Goal: Task Accomplishment & Management: Complete application form

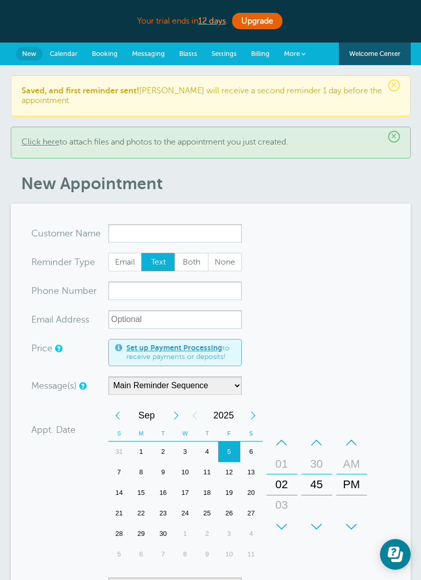
click at [110, 52] on span "Booking" at bounding box center [105, 54] width 26 height 8
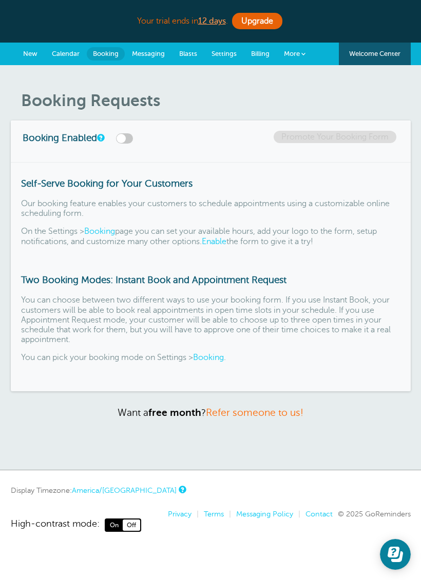
click at [28, 50] on span "New" at bounding box center [30, 54] width 14 height 8
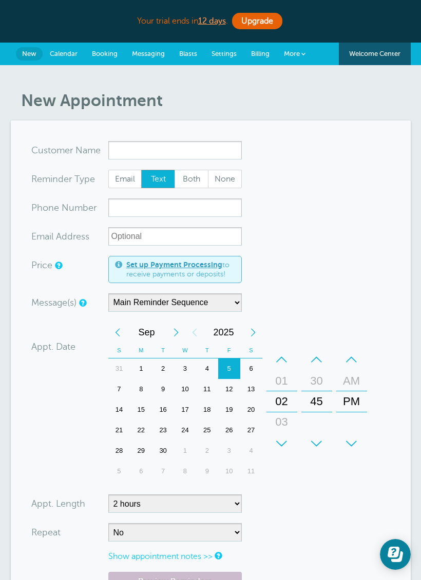
click at [63, 51] on span "Calendar" at bounding box center [64, 54] width 28 height 8
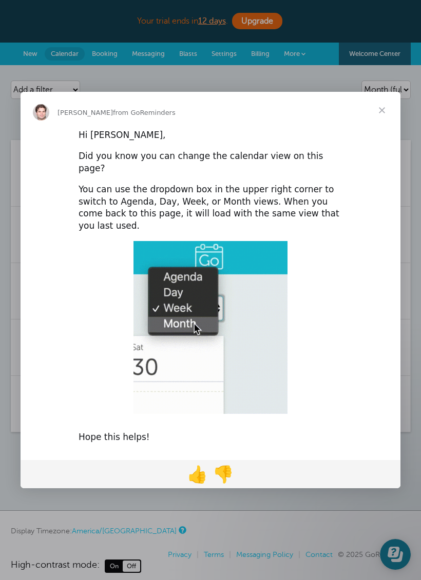
click at [379, 129] on span "Close" at bounding box center [381, 110] width 37 height 37
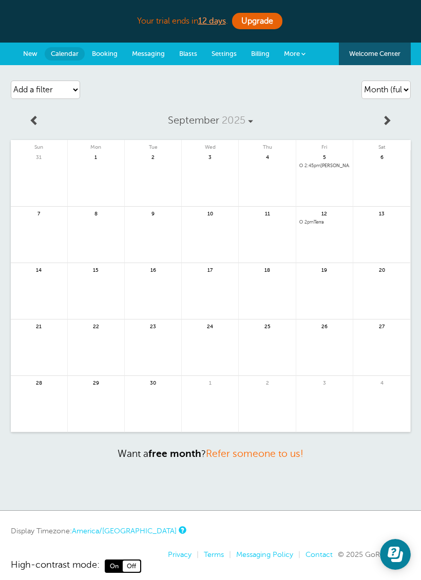
click at [30, 52] on span "New" at bounding box center [30, 54] width 14 height 8
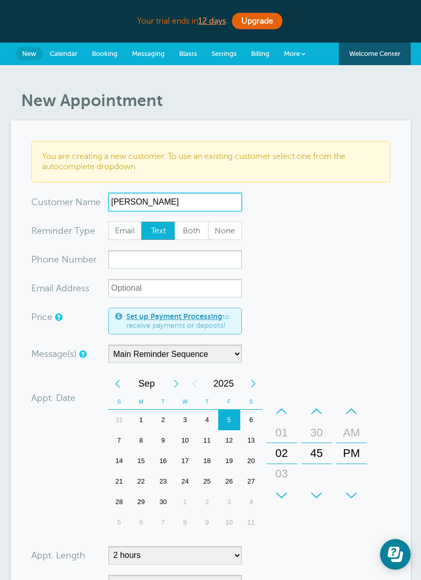
type input "Destinee Cross"
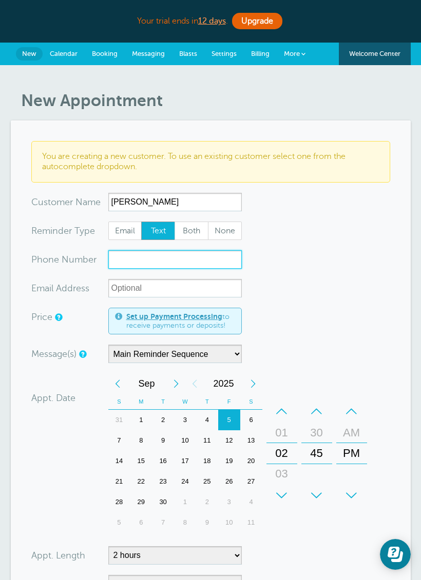
click at [206, 266] on input "xxx-no-autofill" at bounding box center [174, 259] width 133 height 18
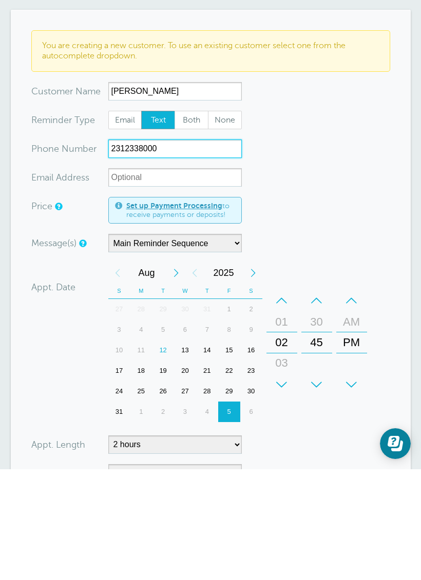
click at [250, 451] on div "16" at bounding box center [251, 461] width 22 height 21
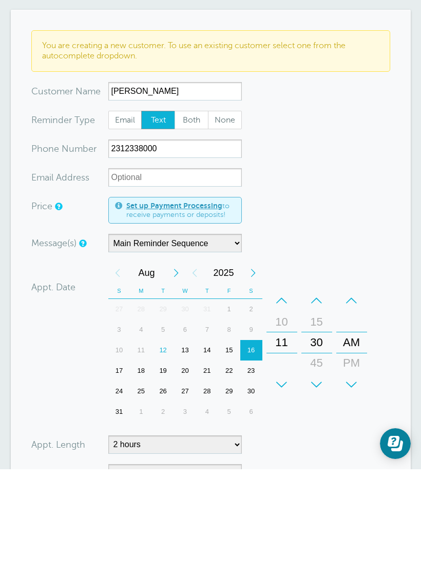
scroll to position [111, 0]
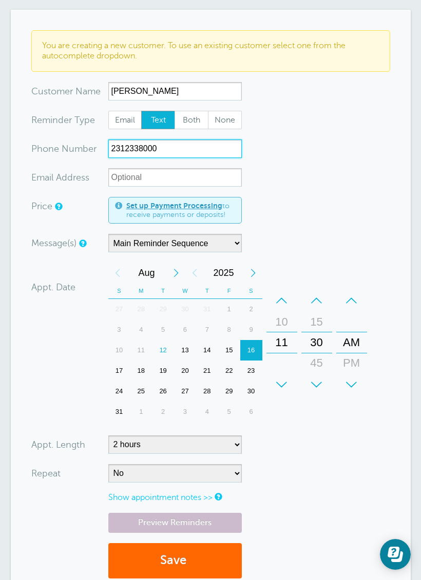
type input "2312338000"
click at [229, 445] on select "5 minutes 10 minutes 15 minutes 20 minutes 25 minutes 30 minutes 35 minutes 40 …" at bounding box center [174, 445] width 133 height 18
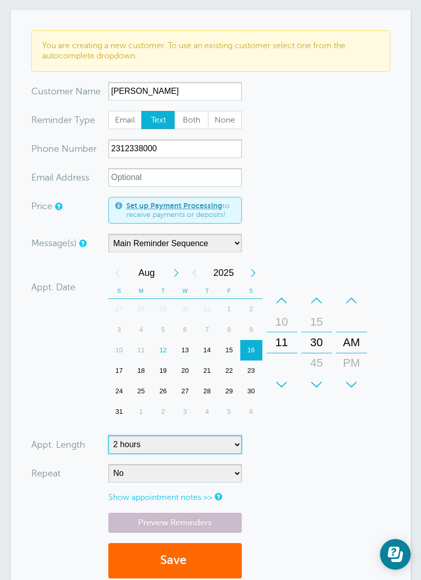
select select
click at [192, 568] on button "Save" at bounding box center [174, 561] width 133 height 35
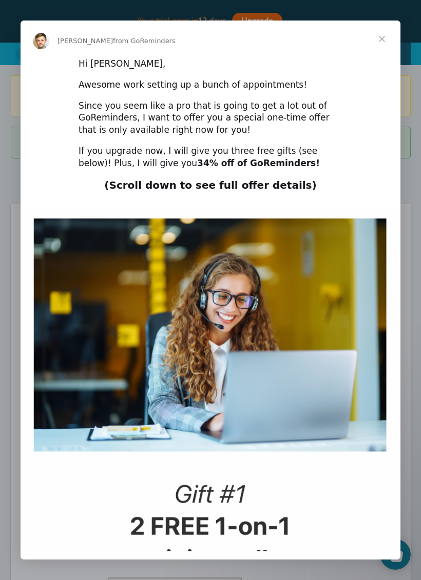
click at [387, 38] on span "Close" at bounding box center [381, 39] width 37 height 37
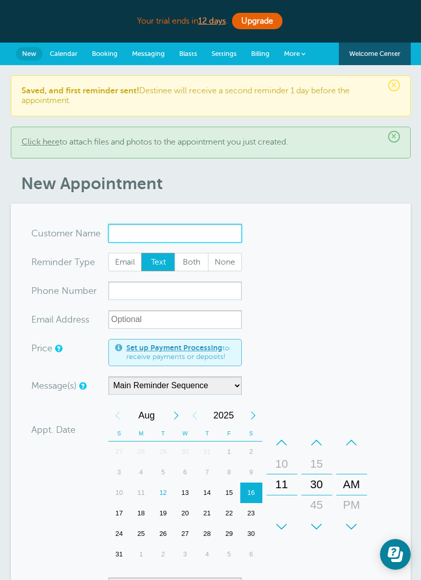
click at [215, 234] on input "x-no-autofill" at bounding box center [174, 233] width 133 height 18
type input "n"
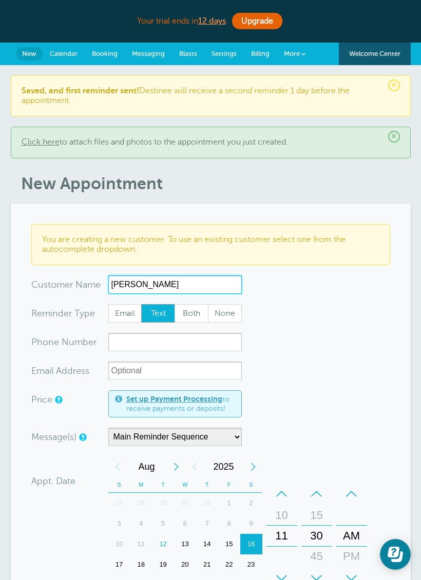
type input "[PERSON_NAME]"
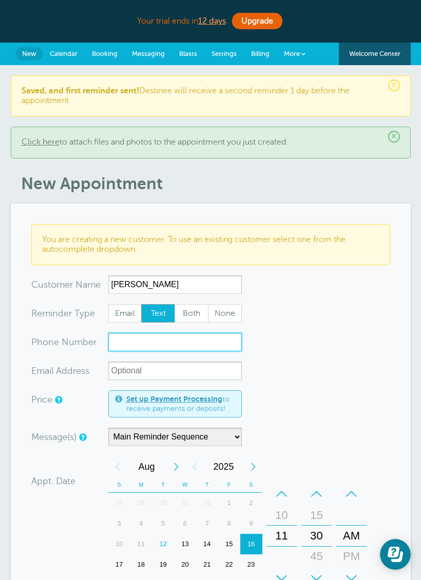
click at [214, 351] on input "xxx-no-autofill" at bounding box center [174, 342] width 133 height 18
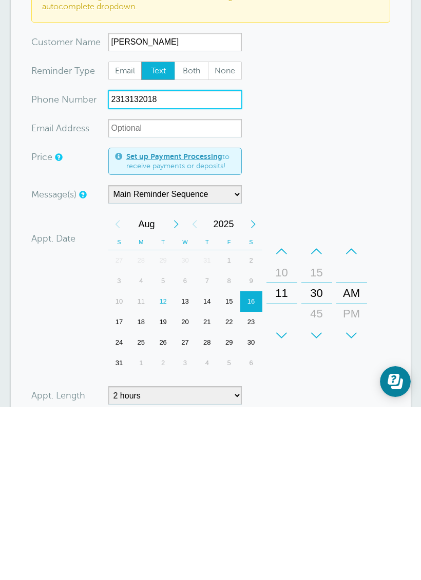
scroll to position [71, 0]
click at [162, 504] on div "26" at bounding box center [163, 514] width 22 height 21
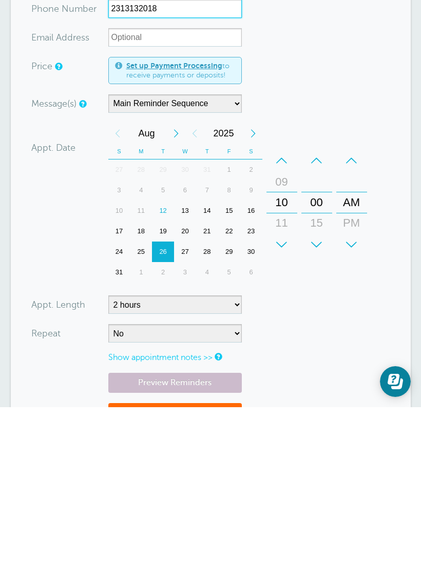
scroll to position [168, 0]
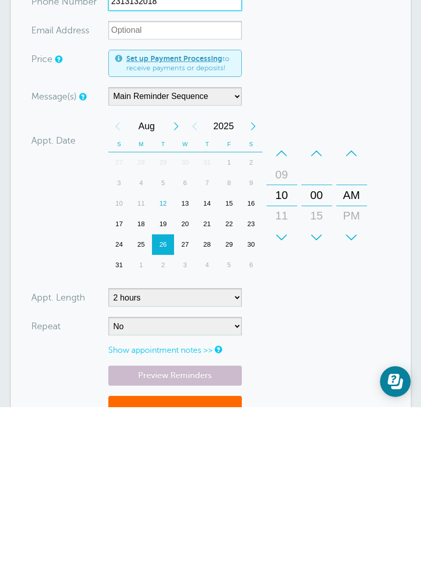
type input "2313132018"
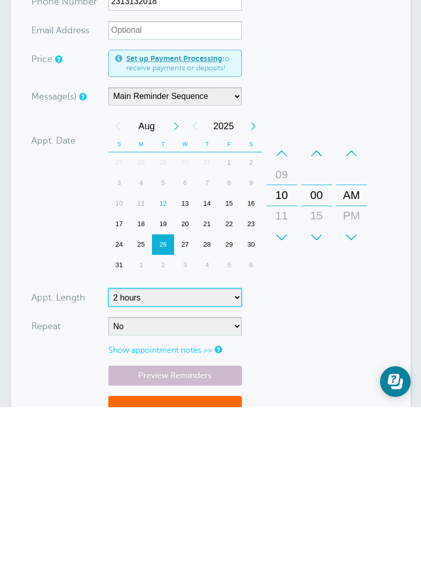
click at [221, 461] on select "5 minutes 10 minutes 15 minutes 20 minutes 25 minutes 30 minutes 35 minutes 40 …" at bounding box center [174, 470] width 133 height 18
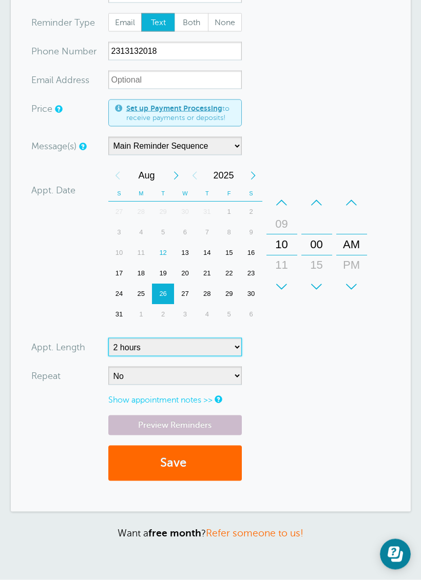
scroll to position [292, 0]
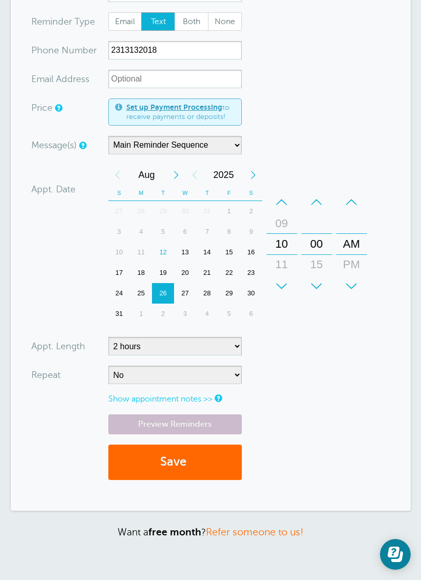
click at [223, 465] on button "Save" at bounding box center [174, 462] width 133 height 35
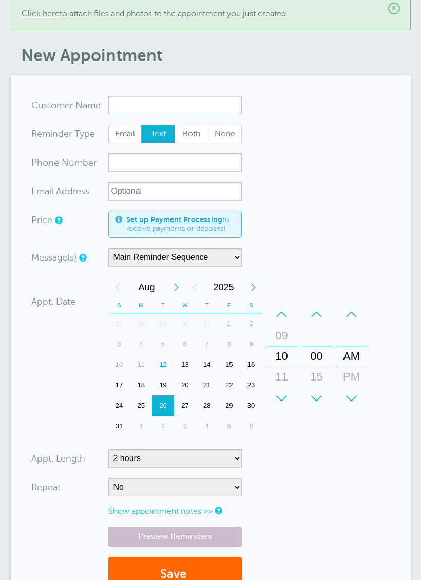
click at [229, 103] on input "x-no-autofill" at bounding box center [174, 105] width 133 height 18
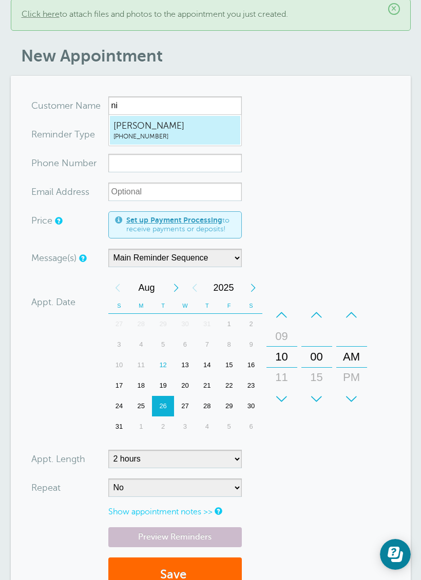
click at [191, 130] on span "[PERSON_NAME]" at bounding box center [174, 126] width 123 height 13
type input "NicoleBaker2313132018"
type input "[PERSON_NAME]"
type input "[PHONE_NUMBER]"
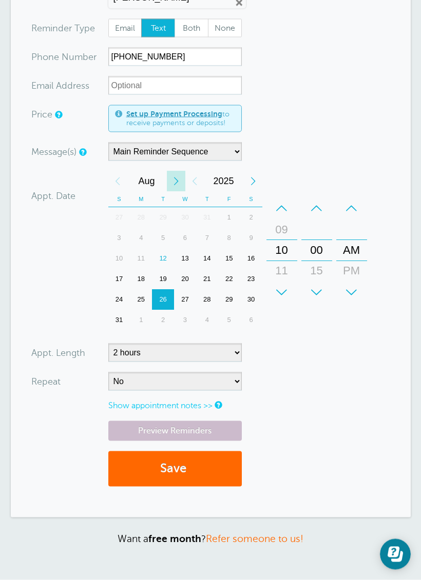
scroll to position [238, 0]
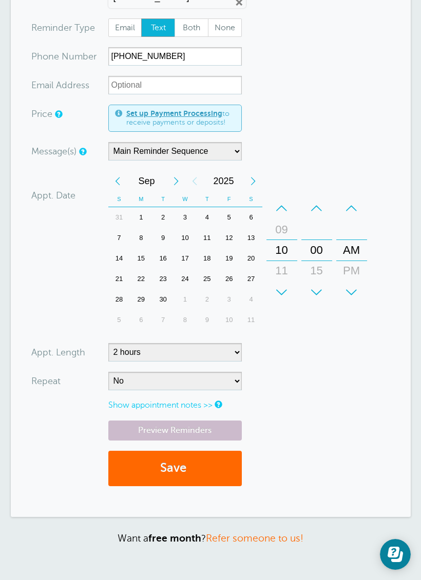
click at [161, 239] on div "9" at bounding box center [163, 238] width 22 height 21
click at [189, 471] on span "submit" at bounding box center [187, 468] width 3 height 14
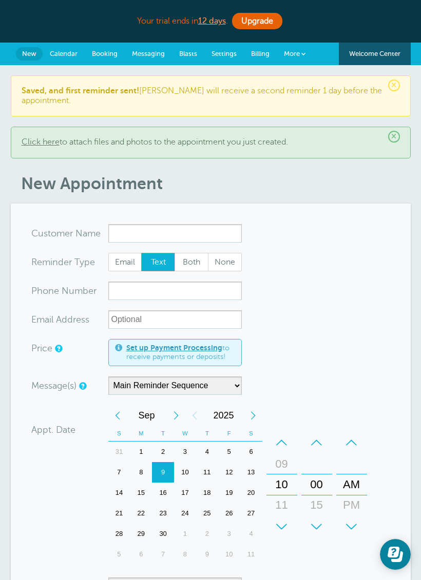
click at [189, 229] on input "x-no-autofill" at bounding box center [174, 233] width 133 height 18
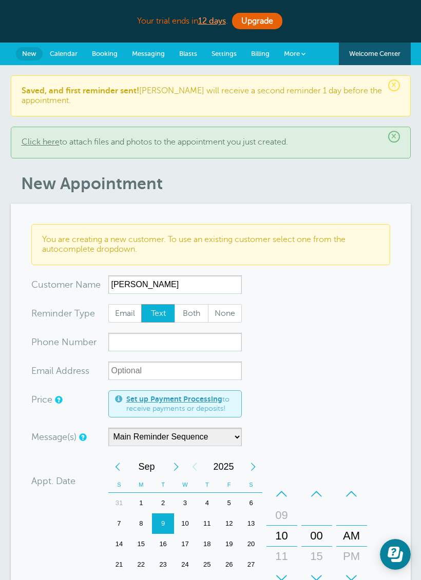
type input "[PERSON_NAME]"
click at [194, 344] on input "xxx-no-autofill" at bounding box center [174, 342] width 133 height 18
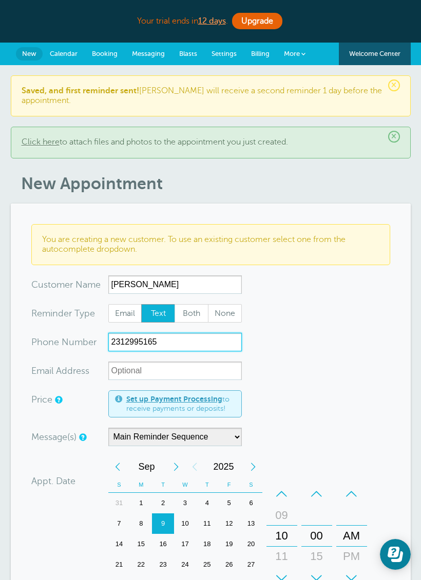
type input "2312995165"
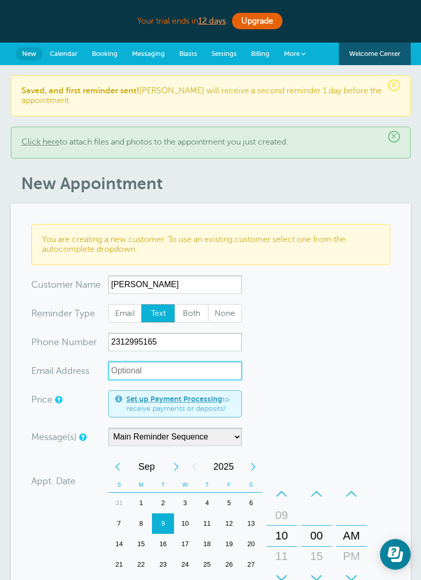
click at [219, 372] on input "xx-no-autofill" at bounding box center [174, 371] width 133 height 18
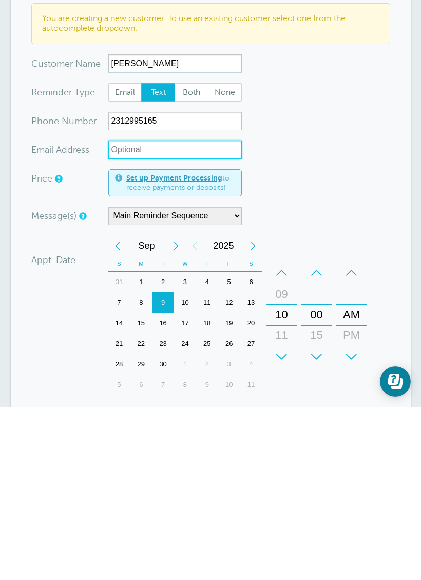
scroll to position [49, 0]
click at [143, 506] on div "18" at bounding box center [141, 516] width 22 height 21
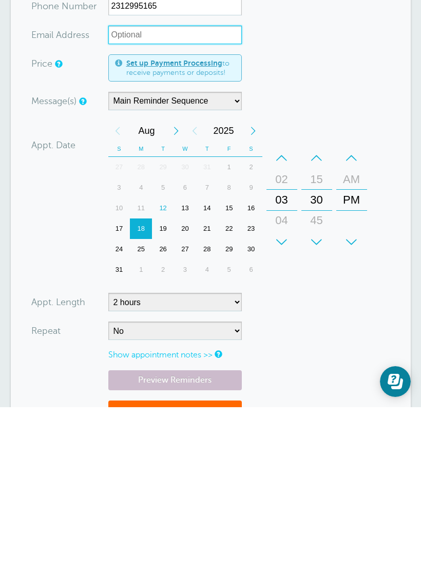
scroll to position [179, 0]
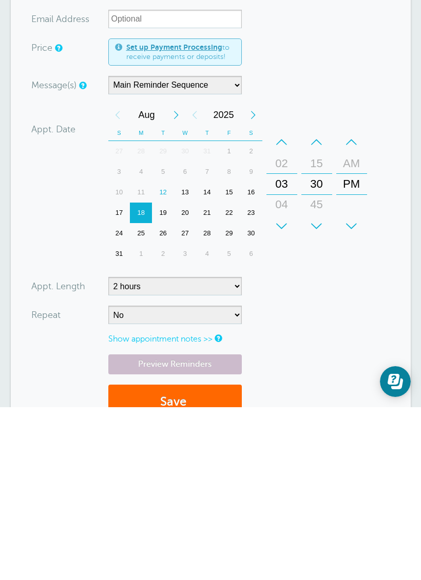
click at [199, 558] on button "Save" at bounding box center [174, 575] width 133 height 35
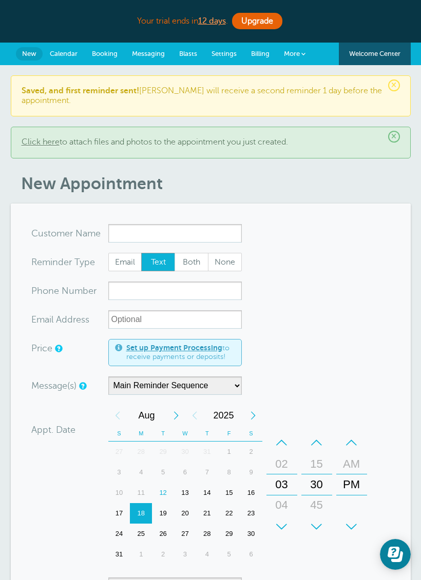
click at [210, 230] on input "x-no-autofill" at bounding box center [174, 233] width 133 height 18
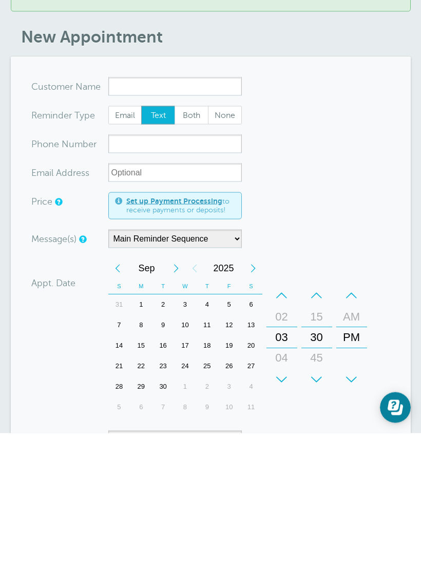
click at [208, 442] on div "4" at bounding box center [207, 452] width 22 height 21
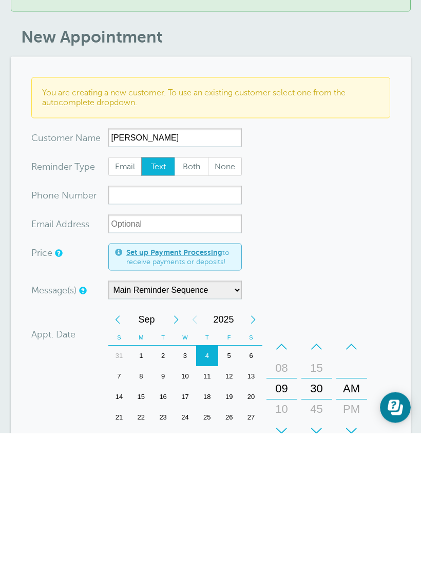
type input "Hannah D Henry"
click at [189, 333] on input "xxx-no-autofill" at bounding box center [174, 342] width 133 height 18
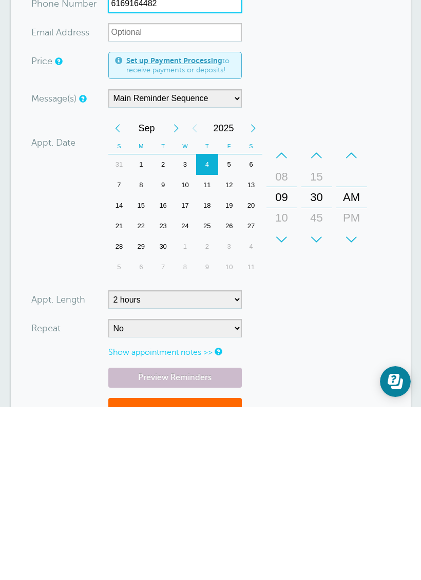
scroll to position [170, 0]
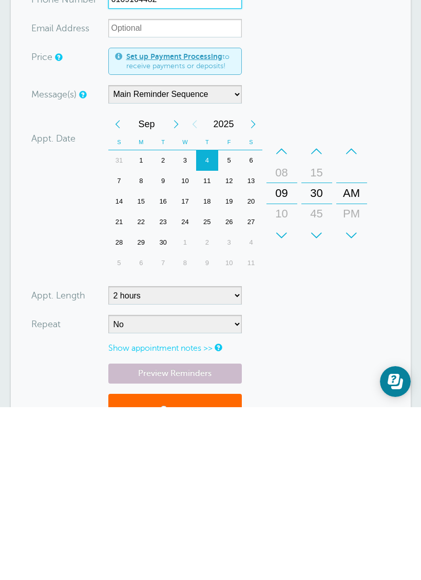
type input "6169164482"
click at [222, 567] on button "Save" at bounding box center [174, 584] width 133 height 35
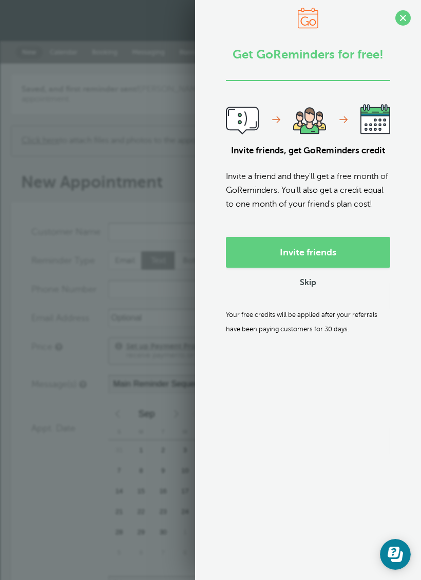
click at [405, 23] on span at bounding box center [402, 17] width 15 height 15
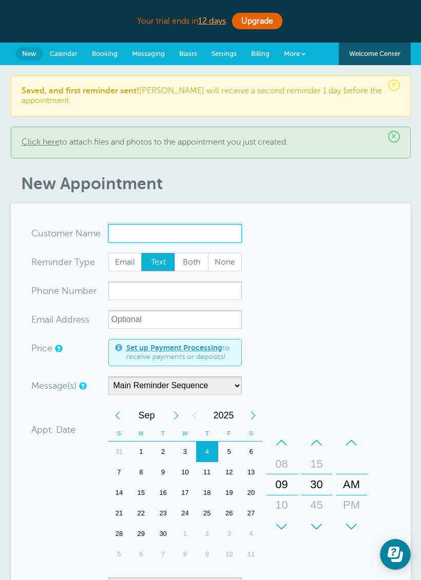
click at [215, 228] on input "x-no-autofill" at bounding box center [174, 233] width 133 height 18
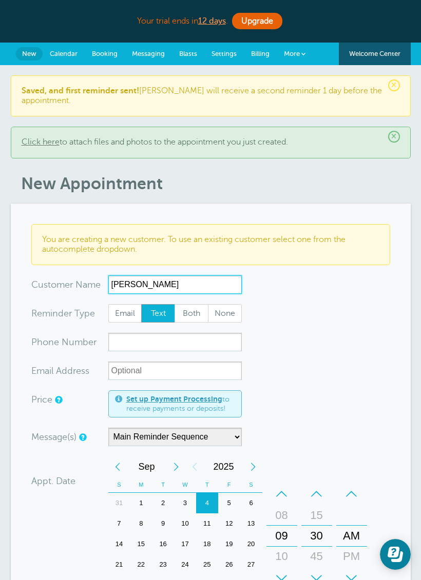
type input "Brenna Gerlach"
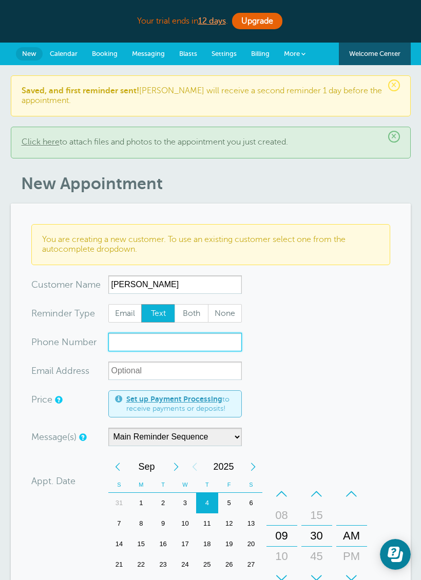
click at [198, 346] on input "xxx-no-autofill" at bounding box center [174, 342] width 133 height 18
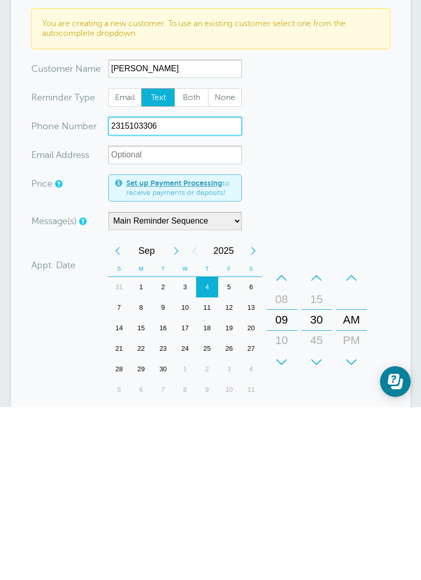
scroll to position [43, 0]
click at [164, 532] on div "30" at bounding box center [163, 542] width 22 height 21
click at [248, 532] on div "30" at bounding box center [251, 542] width 22 height 21
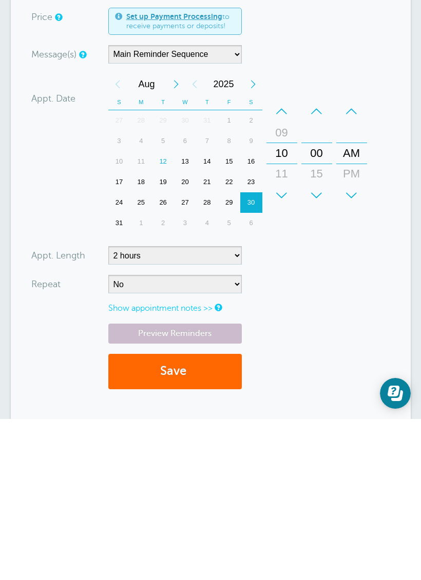
type input "2315103306"
click at [224, 515] on button "Save" at bounding box center [174, 532] width 133 height 35
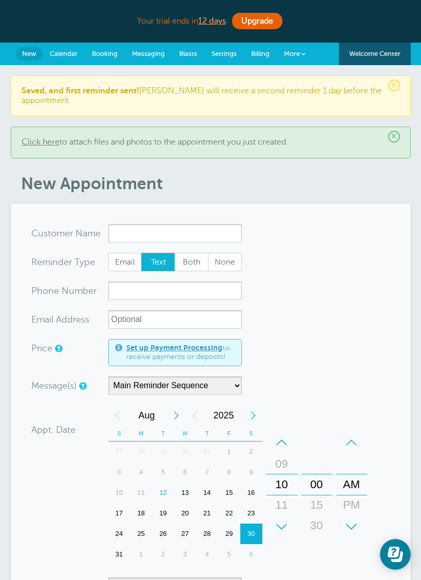
click at [208, 221] on section "You are creating a new customer. To use an existing customer select one from th…" at bounding box center [211, 478] width 400 height 548
click at [214, 234] on input "x-no-autofill" at bounding box center [174, 233] width 133 height 18
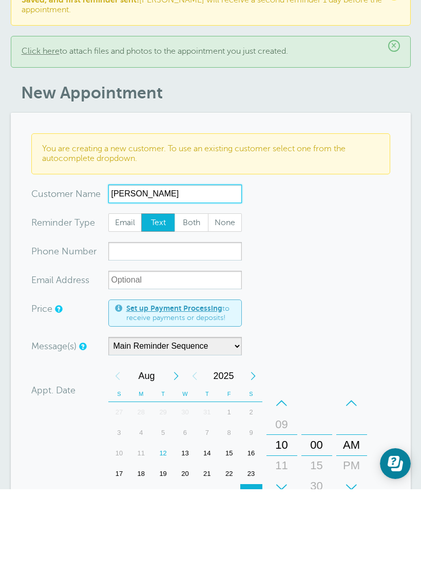
type input "[PERSON_NAME]"
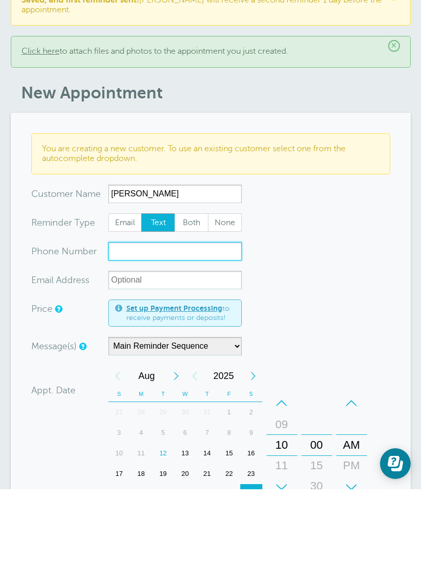
click at [210, 333] on input "xxx-no-autofill" at bounding box center [174, 342] width 133 height 18
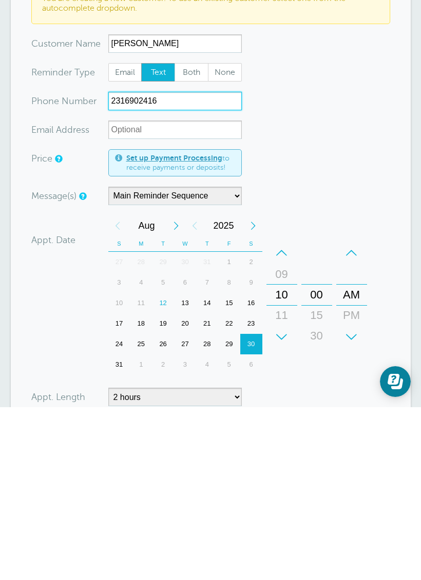
scroll to position [69, 0]
click at [186, 507] on div "27" at bounding box center [185, 517] width 22 height 21
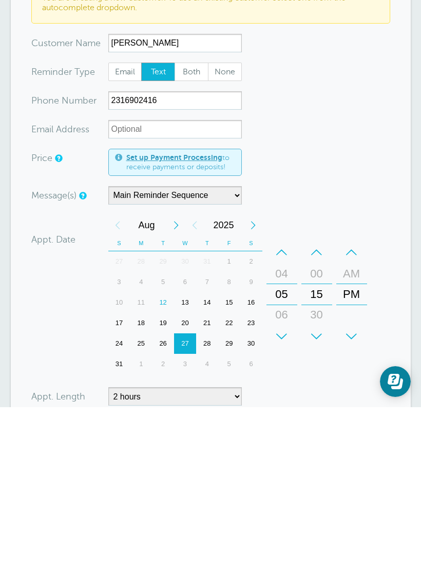
scroll to position [242, 0]
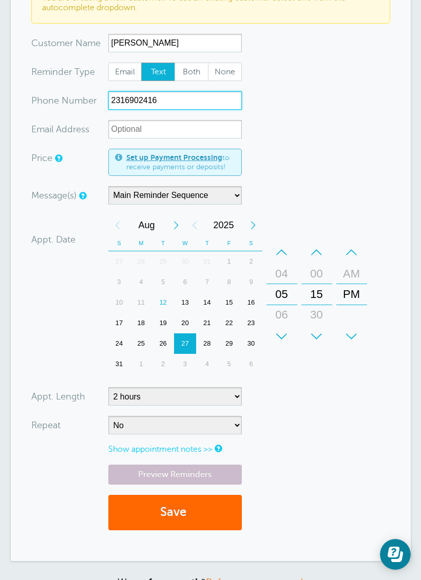
type input "2316902416"
click at [214, 517] on button "Save" at bounding box center [174, 512] width 133 height 35
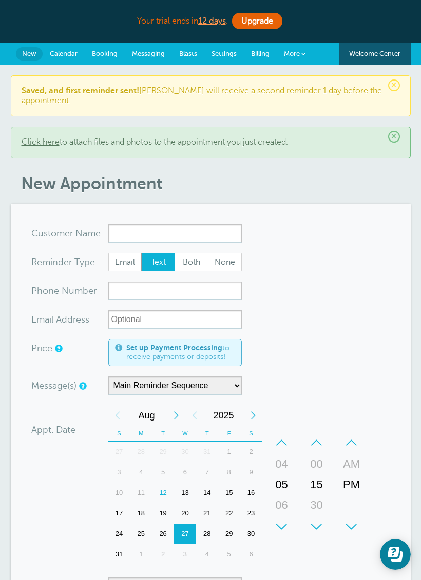
click at [211, 237] on input "x-no-autofill" at bounding box center [174, 233] width 133 height 18
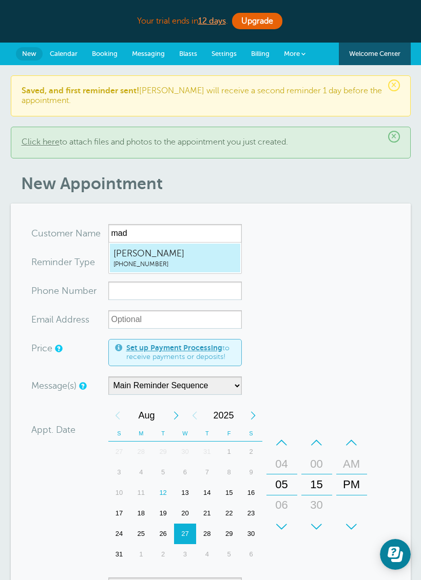
click at [213, 256] on span "Madelynn Edmondson" at bounding box center [174, 253] width 123 height 13
type input "MadelynnEdmondson2316902416"
type input "Madelynn Edmondson"
type input "(231) 690-2416"
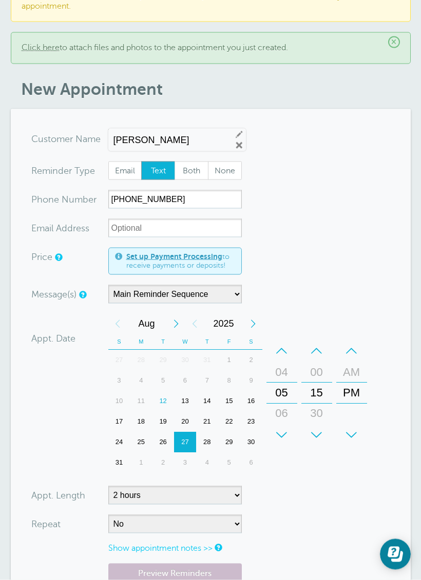
scroll to position [95, 0]
click at [187, 404] on div "17" at bounding box center [185, 401] width 22 height 21
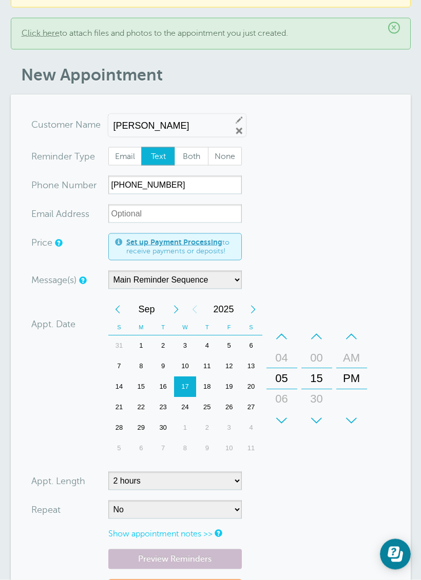
scroll to position [119, 0]
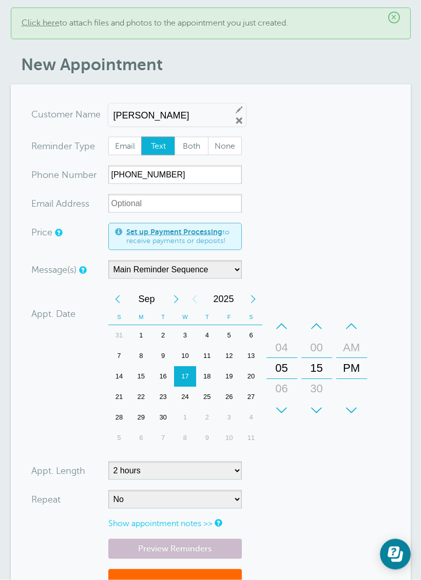
click at [212, 576] on button "Save" at bounding box center [174, 587] width 133 height 35
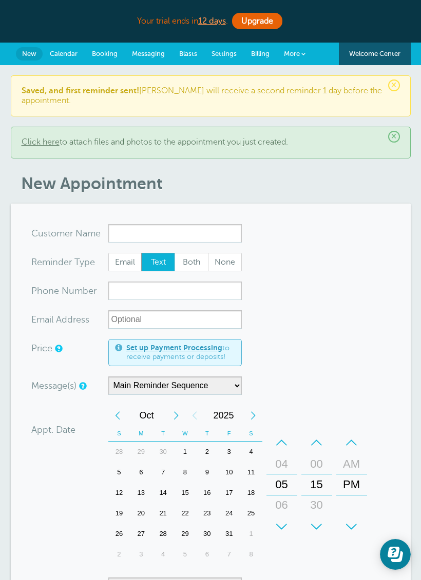
click at [189, 468] on div "8" at bounding box center [185, 472] width 22 height 21
click at [219, 233] on input "x-no-autofill" at bounding box center [174, 233] width 133 height 18
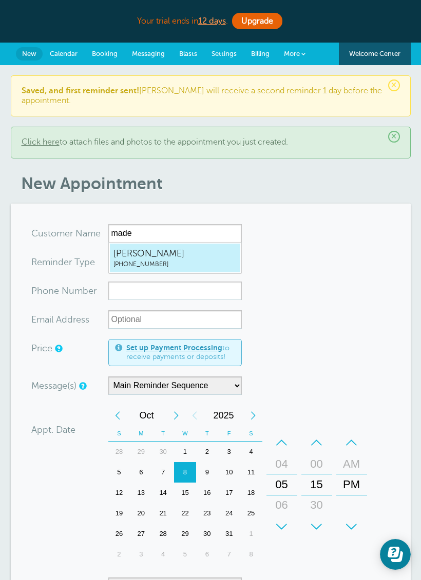
click at [184, 259] on span "Madelynn Edmondson" at bounding box center [174, 253] width 123 height 13
type input "MadelynnEdmondson2316902416"
type input "Madelynn Edmondson"
type input "(231) 690-2416"
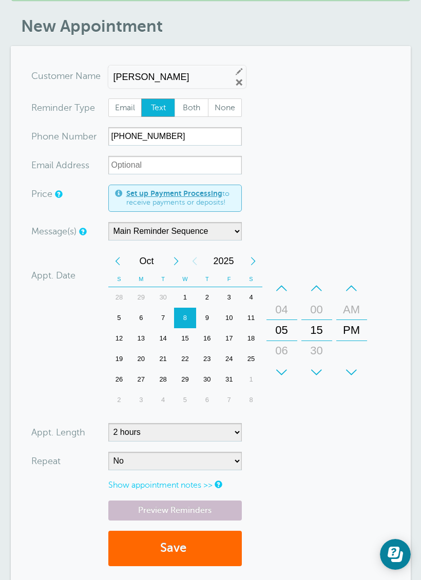
scroll to position [160, 0]
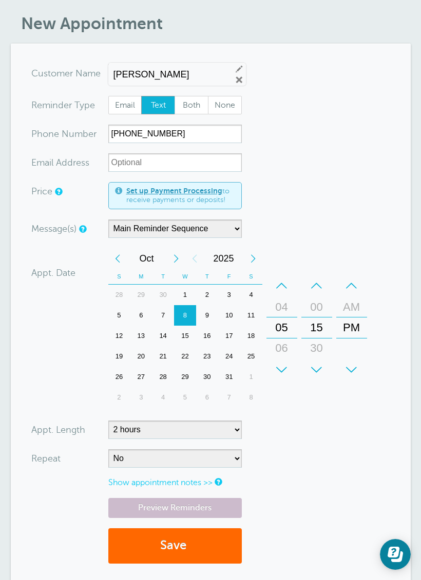
click at [202, 549] on button "Save" at bounding box center [174, 546] width 133 height 35
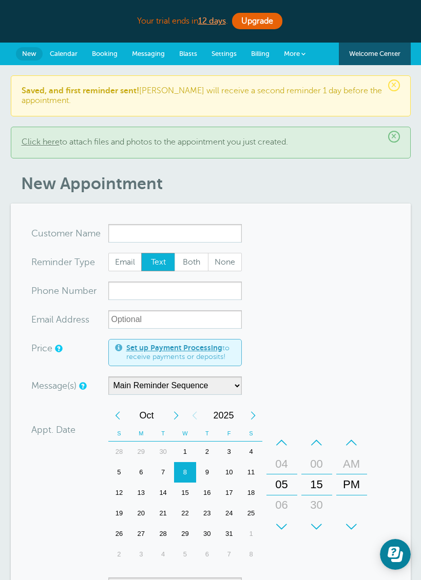
click at [196, 233] on input "x-no-autofill" at bounding box center [174, 233] width 133 height 18
type input "k"
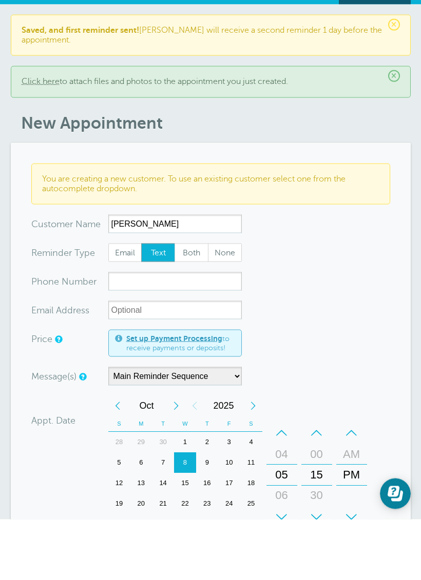
type input "[PERSON_NAME]"
click at [204, 333] on input "xxx-no-autofill" at bounding box center [174, 342] width 133 height 18
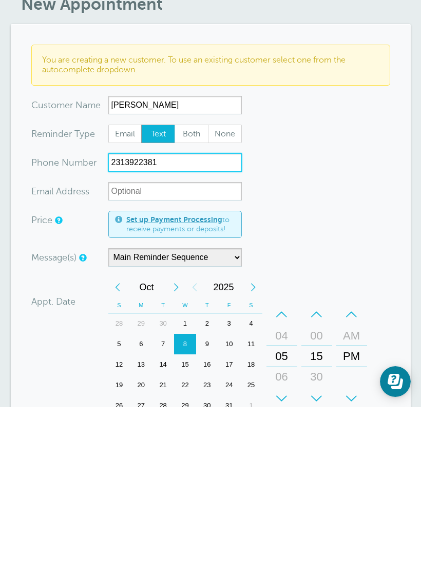
scroll to position [12, 0]
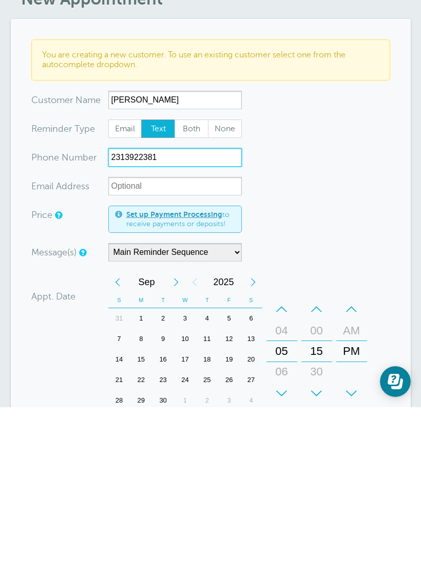
click at [164, 481] on div "2" at bounding box center [163, 491] width 22 height 21
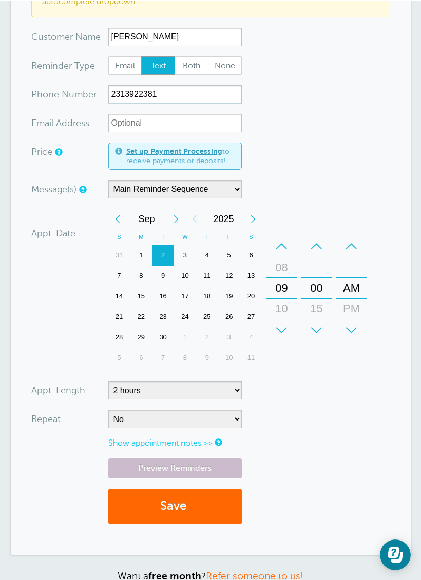
scroll to position [248, 0]
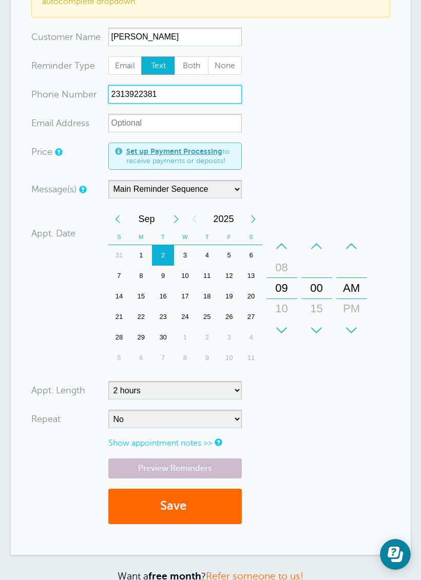
type input "2313922381"
click at [209, 503] on button "Save" at bounding box center [174, 506] width 133 height 35
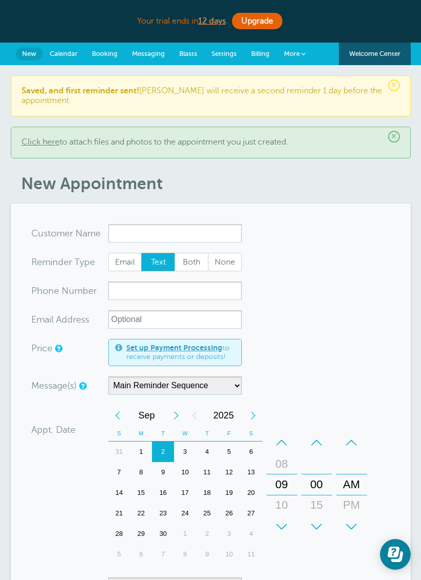
click at [222, 233] on input "x-no-autofill" at bounding box center [174, 233] width 133 height 18
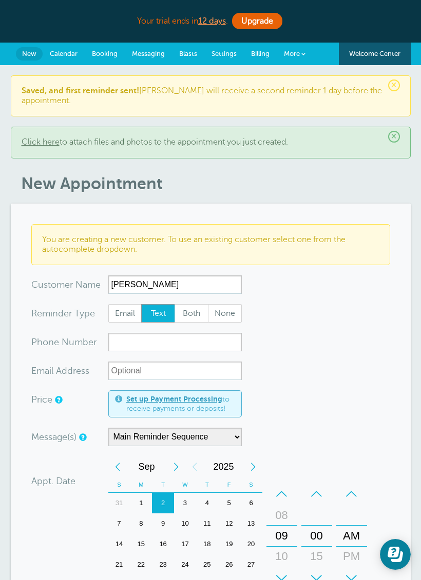
type input "[PERSON_NAME]"
click at [202, 345] on input "xxx-no-autofill" at bounding box center [174, 342] width 133 height 18
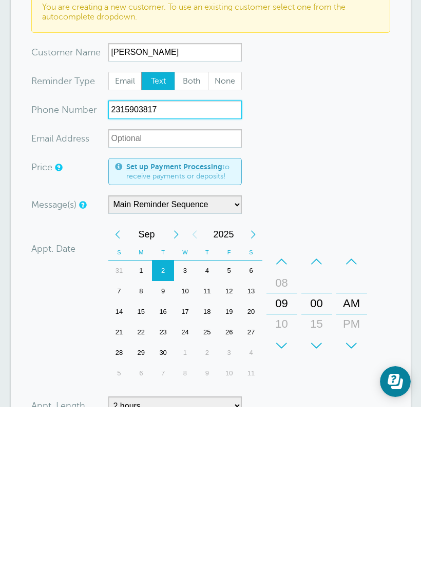
scroll to position [62, 0]
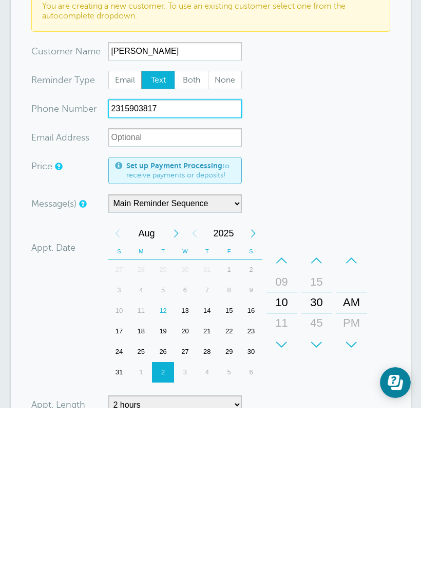
click at [163, 493] on div "19" at bounding box center [163, 503] width 22 height 21
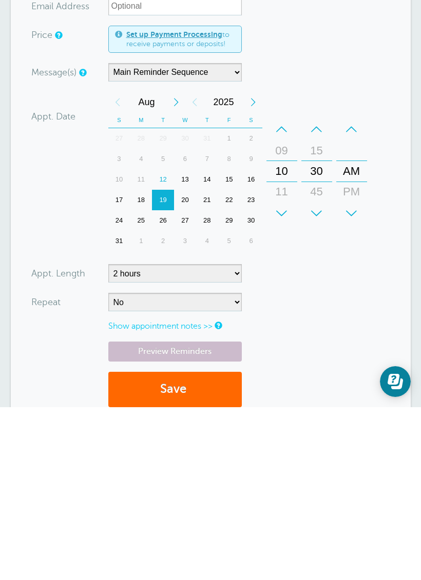
scroll to position [192, 0]
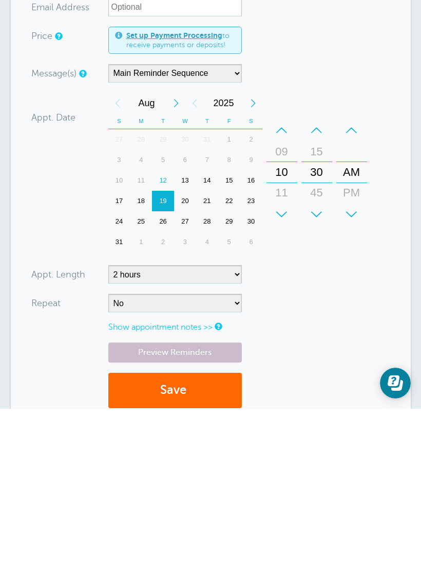
type input "2315903817"
click at [188, 555] on span "submit" at bounding box center [187, 562] width 3 height 14
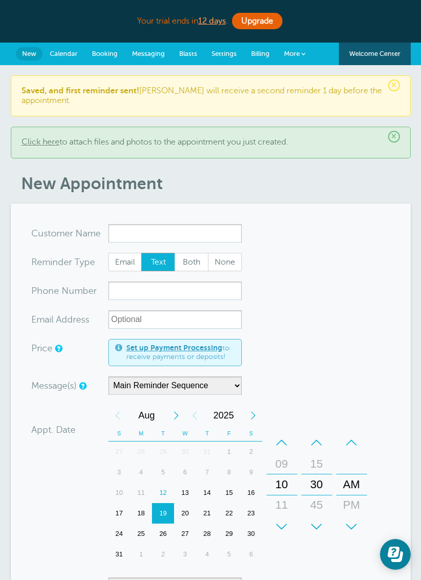
click at [205, 236] on input "x-no-autofill" at bounding box center [174, 233] width 133 height 18
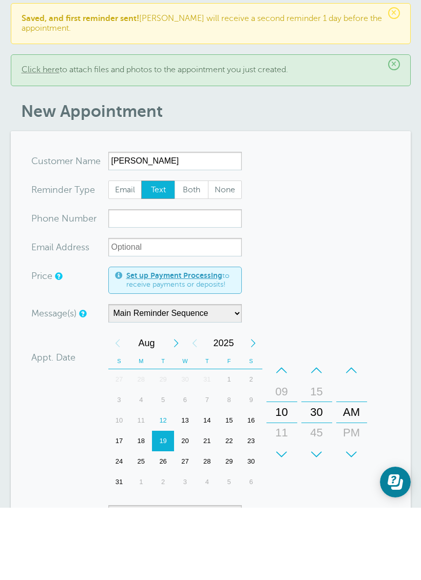
type input "Fernanda Valle"
click at [183, 282] on input "xxx-no-autofill" at bounding box center [174, 291] width 133 height 18
type input "2"
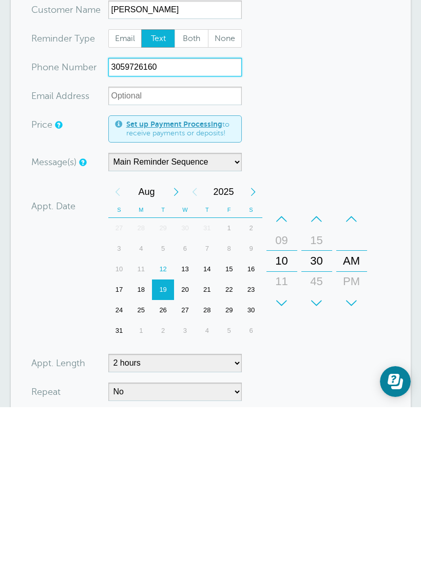
scroll to position [54, 0]
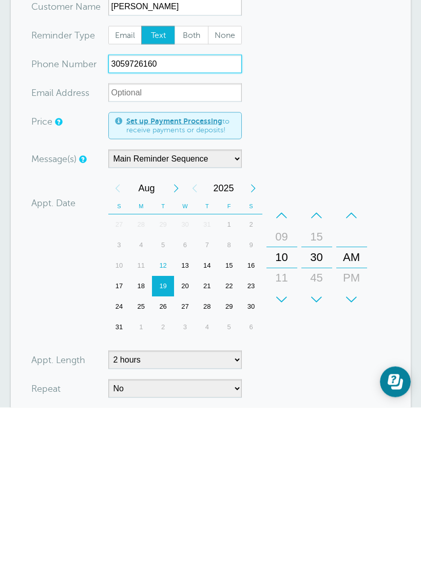
click at [188, 449] on div "20" at bounding box center [185, 459] width 22 height 21
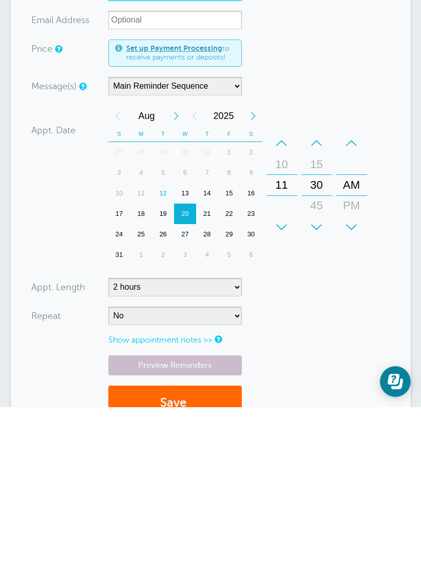
scroll to position [127, 0]
type input "3059726160"
click at [209, 558] on button "Save" at bounding box center [174, 575] width 133 height 35
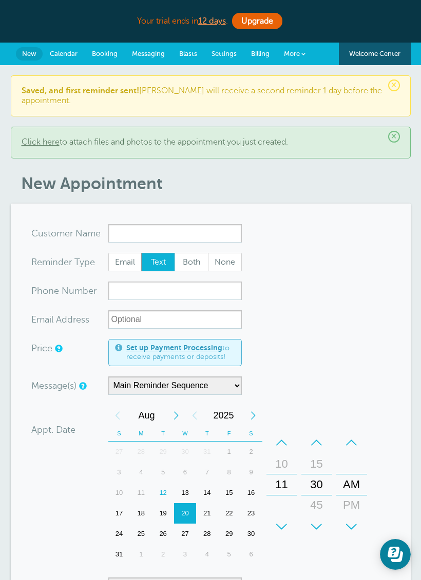
click at [178, 235] on input "x-no-autofill" at bounding box center [174, 233] width 133 height 18
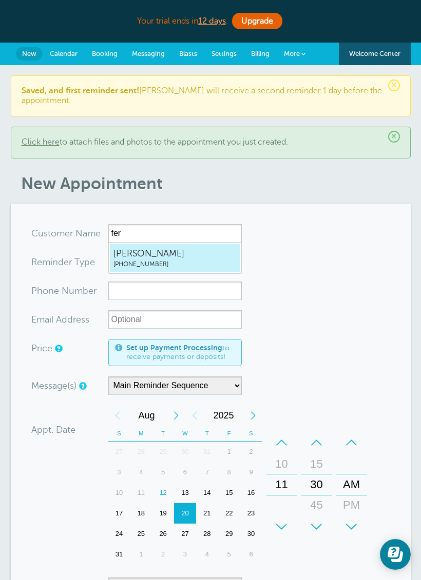
click at [205, 253] on span "[PERSON_NAME]" at bounding box center [174, 253] width 123 height 13
type input "FernandaValle3059726160"
type input "[PERSON_NAME]"
type input "(305) 972-6160"
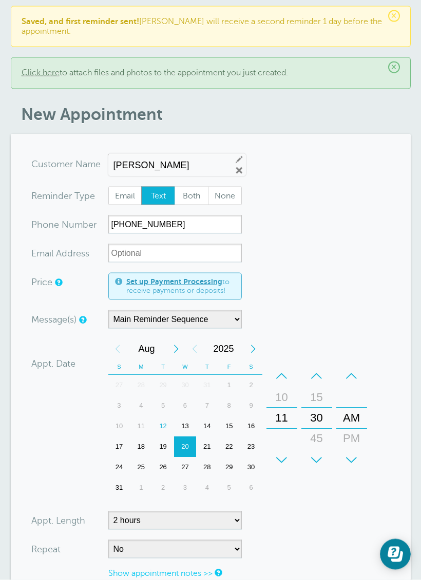
scroll to position [70, 0]
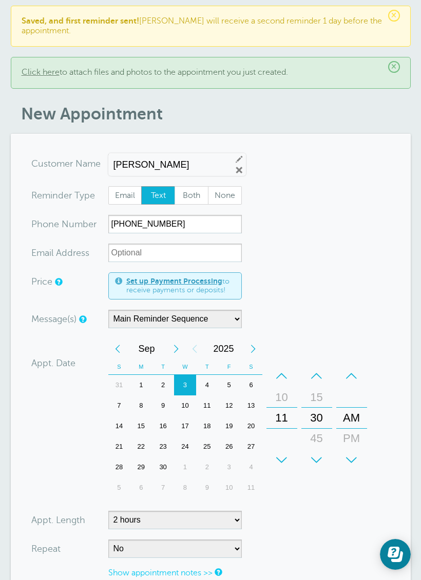
click at [186, 390] on div "3" at bounding box center [185, 385] width 22 height 21
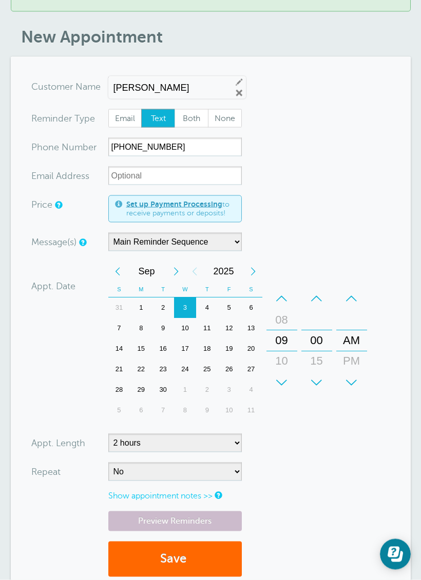
scroll to position [147, 0]
click at [225, 559] on button "Save" at bounding box center [174, 558] width 133 height 35
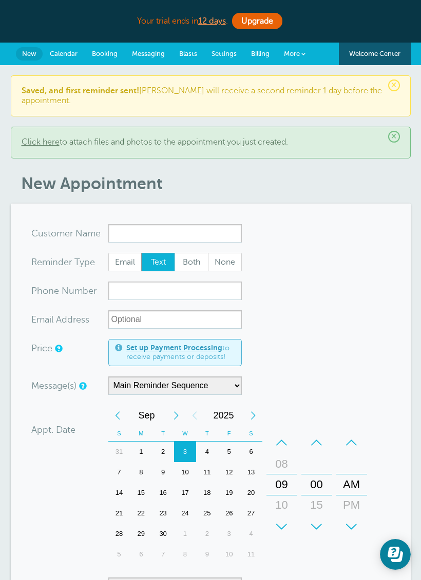
click at [211, 230] on input "x-no-autofill" at bounding box center [174, 233] width 133 height 18
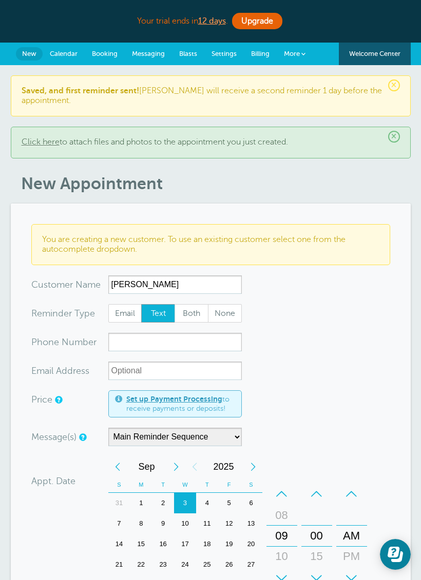
type input "[PERSON_NAME]"
click at [199, 343] on input "xxx-no-autofill" at bounding box center [174, 342] width 133 height 18
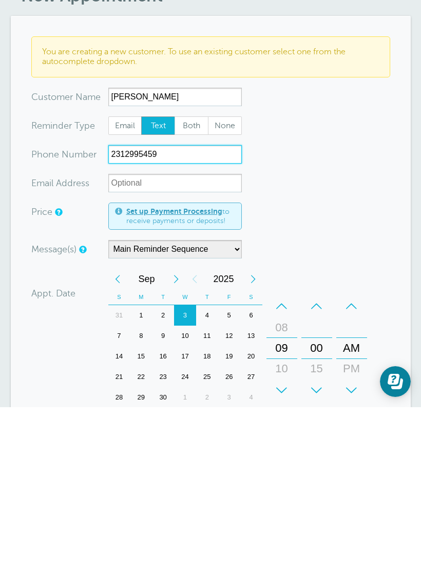
scroll to position [37, 0]
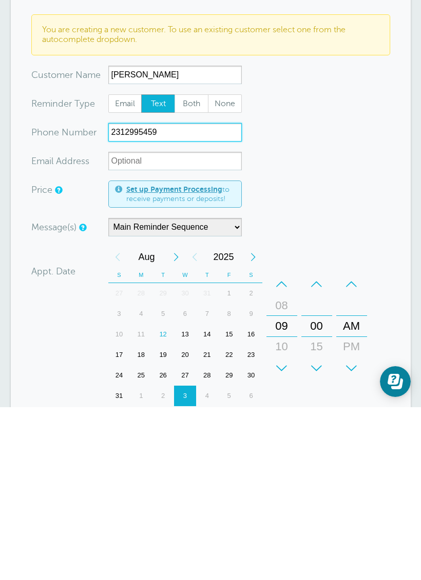
click at [251, 497] on div "16" at bounding box center [251, 507] width 22 height 21
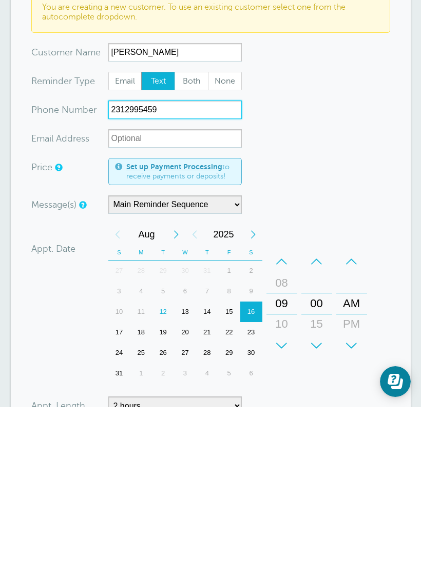
scroll to position [65, 0]
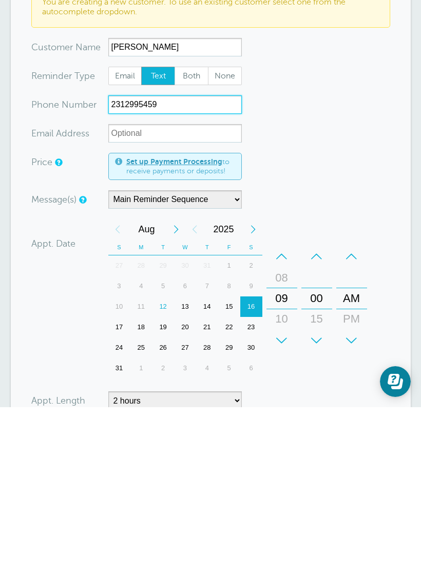
click at [297, 392] on div "August 2025 Calendar Time + – Month January February March April May June July …" at bounding box center [239, 473] width 263 height 162
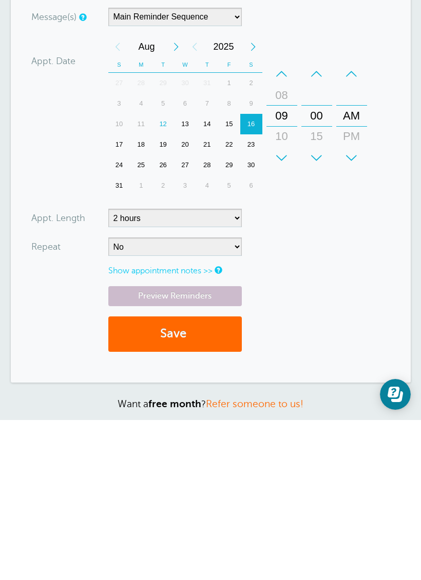
scroll to position [270, 0]
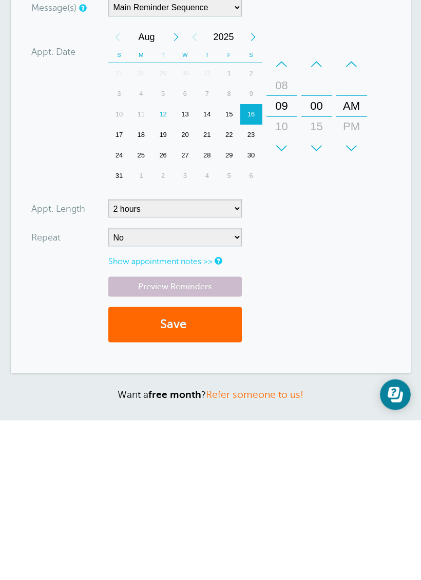
type input "2312995459"
click at [217, 417] on link at bounding box center [218, 420] width 6 height 7
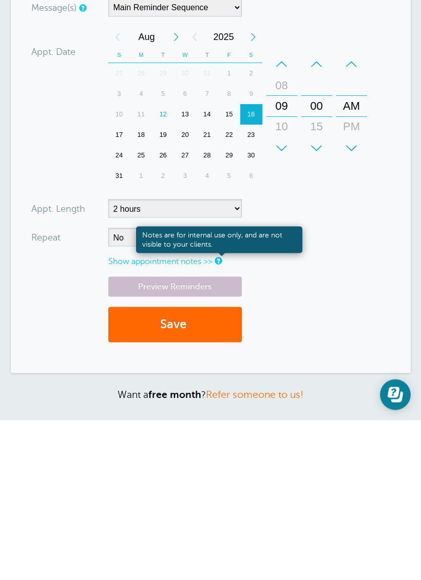
scroll to position [384, 0]
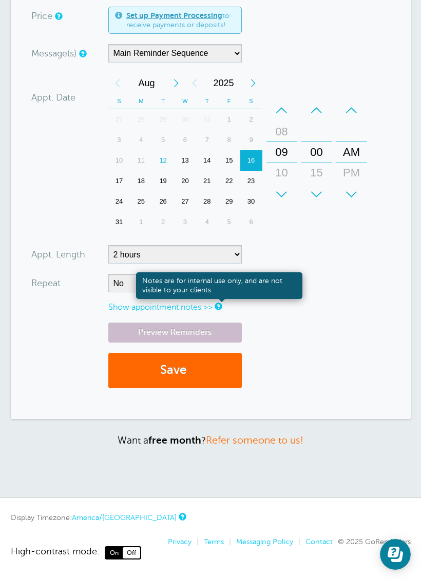
click at [169, 374] on button "Save" at bounding box center [174, 370] width 133 height 35
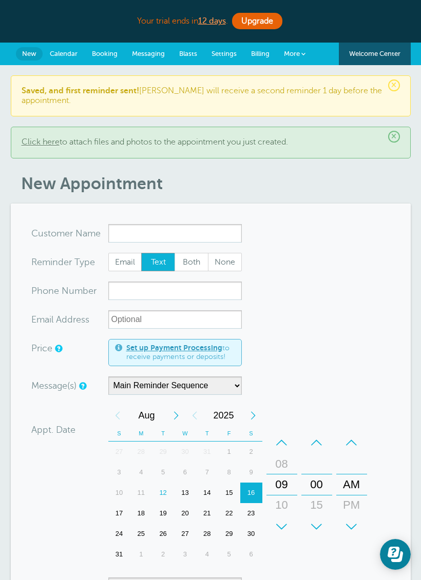
click at [195, 233] on input "x-no-autofill" at bounding box center [174, 233] width 133 height 18
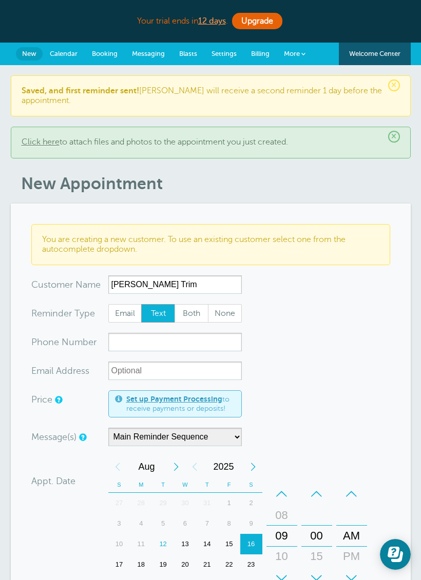
type input "[PERSON_NAME] Trim"
click at [178, 351] on input "xxx-no-autofill" at bounding box center [174, 342] width 133 height 18
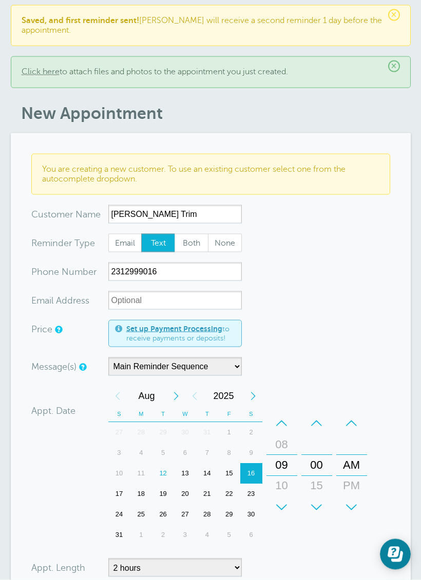
scroll to position [71, 0]
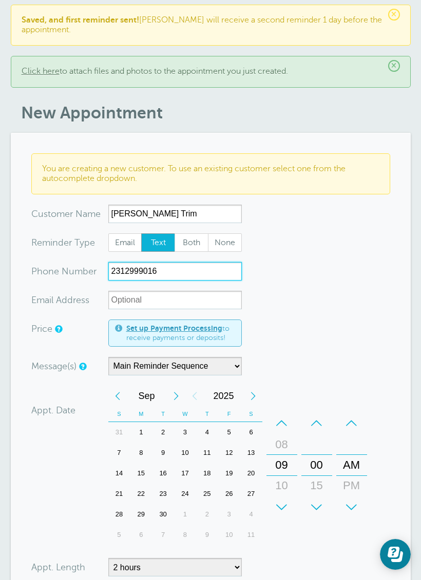
click at [188, 432] on div "3" at bounding box center [185, 432] width 22 height 21
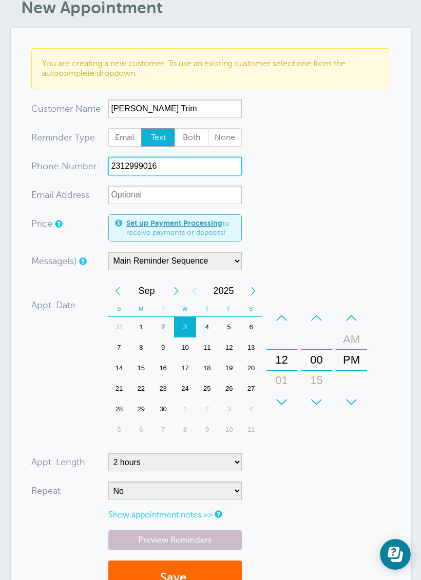
scroll to position [182, 0]
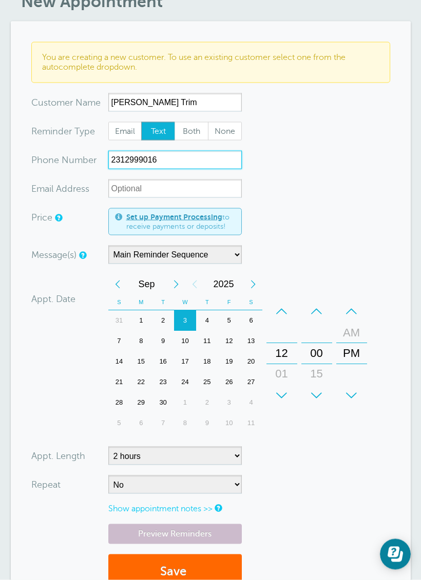
type input "2312999016"
click at [211, 568] on button "Save" at bounding box center [174, 572] width 133 height 35
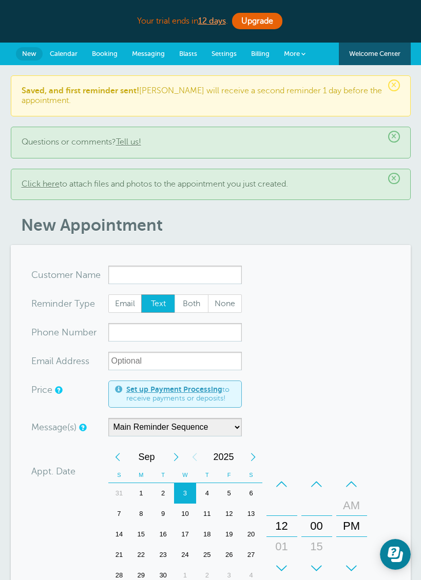
click at [199, 273] on input "x-no-autofill" at bounding box center [174, 275] width 133 height 18
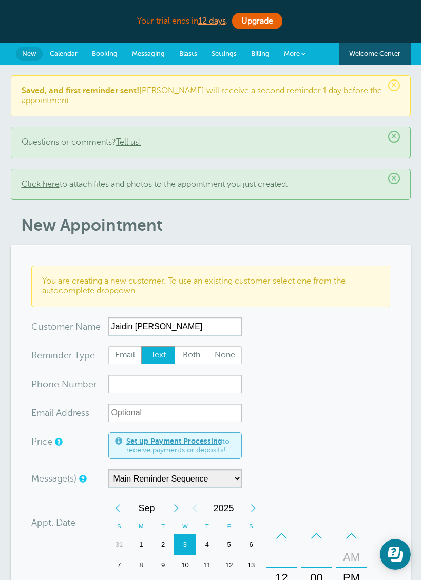
type input "Jaidin Fortin"
click at [194, 384] on input "xxx-no-autofill" at bounding box center [174, 384] width 133 height 18
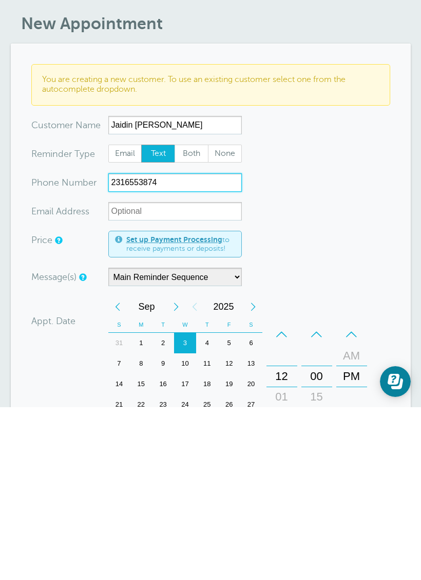
scroll to position [48, 0]
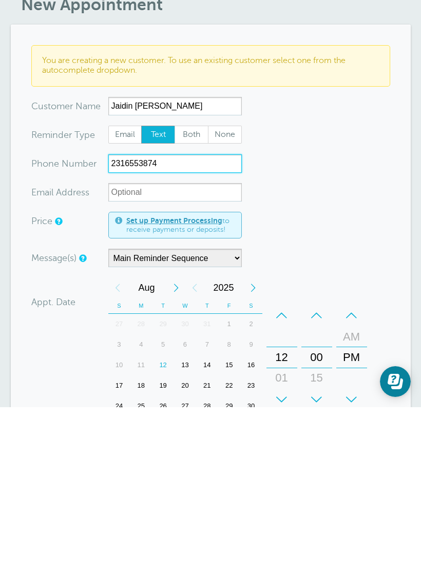
click at [140, 549] on div "18" at bounding box center [141, 559] width 22 height 21
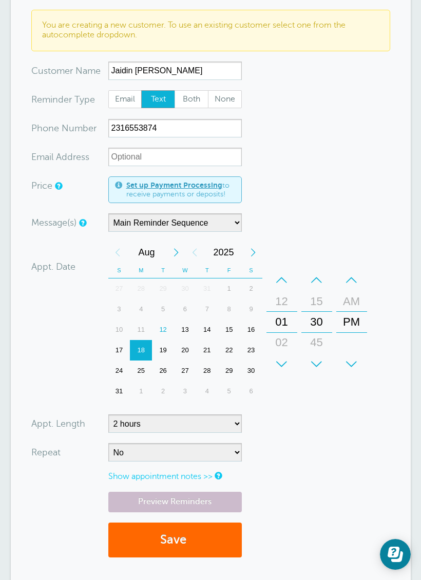
scroll to position [265, 0]
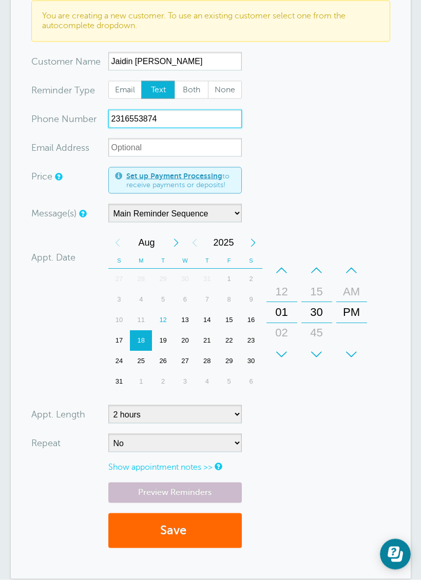
type input "2316553874"
click at [214, 525] on button "Save" at bounding box center [174, 531] width 133 height 35
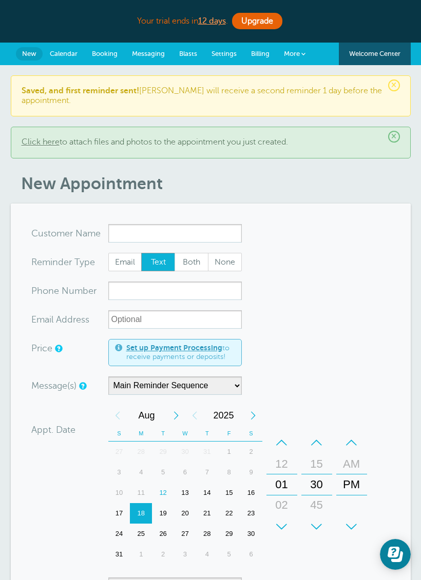
click at [180, 232] on input "x-no-autofill" at bounding box center [174, 233] width 133 height 18
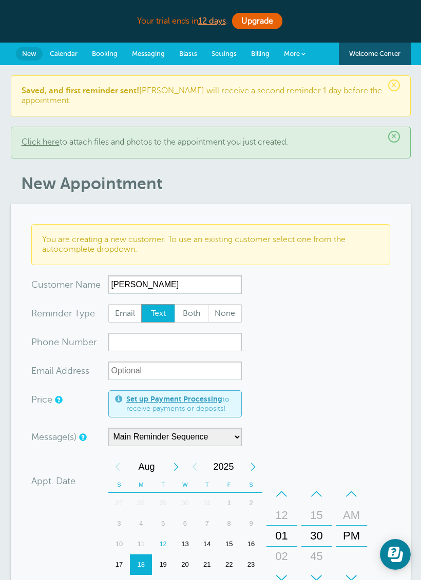
type input "[PERSON_NAME]"
click at [134, 347] on input "xxx-no-autofill" at bounding box center [174, 342] width 133 height 18
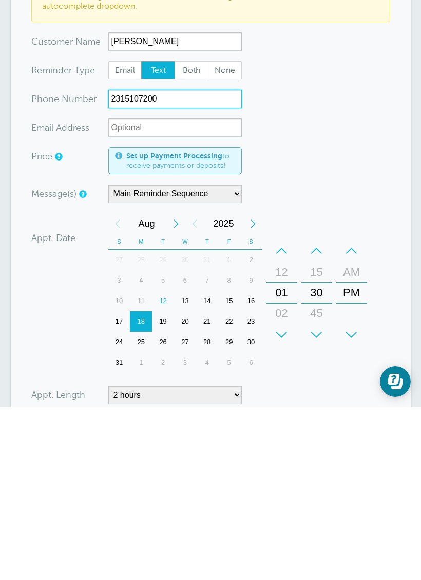
scroll to position [73, 0]
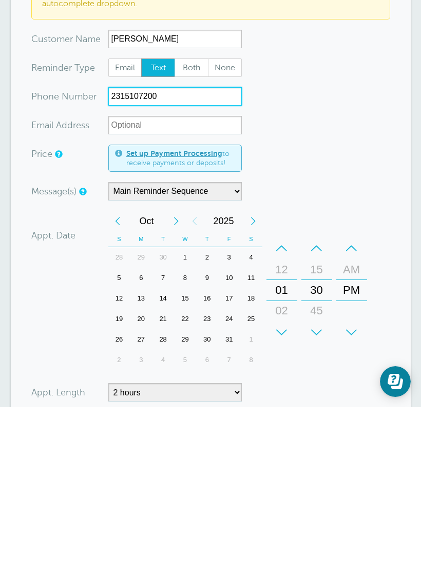
click at [185, 420] on div "1" at bounding box center [185, 430] width 22 height 21
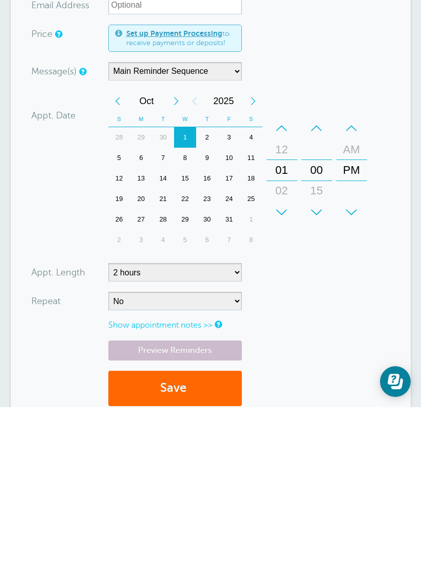
scroll to position [194, 0]
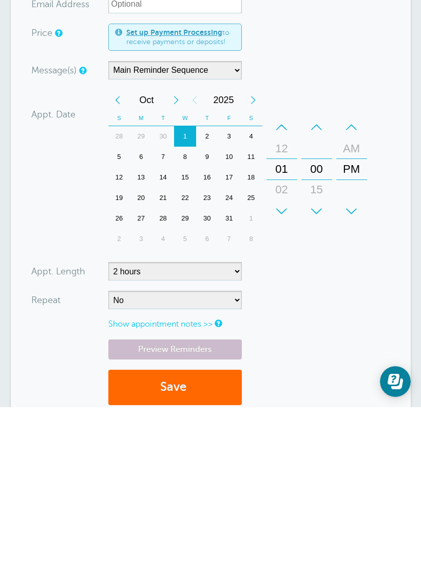
type input "2315107200"
click at [186, 543] on button "Save" at bounding box center [174, 560] width 133 height 35
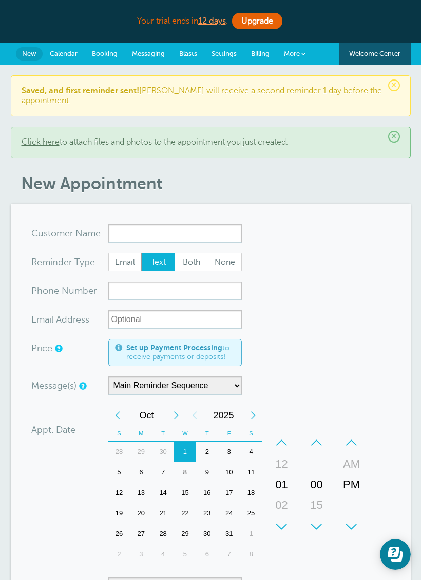
click at [221, 236] on input "x-no-autofill" at bounding box center [174, 233] width 133 height 18
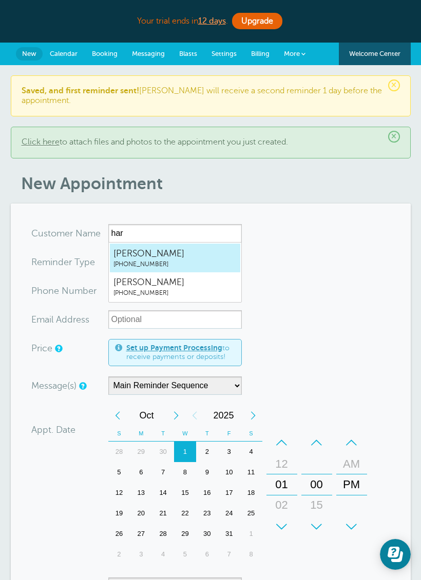
click at [209, 257] on span "[PERSON_NAME]" at bounding box center [174, 253] width 123 height 13
type input "HarleyBunting2315107200"
type input "[PERSON_NAME]"
type input "[PHONE_NUMBER]"
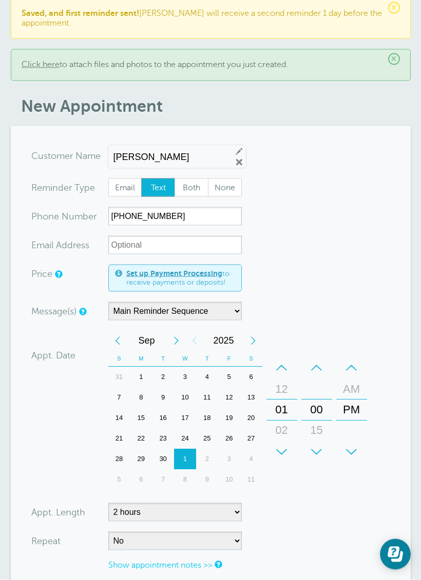
scroll to position [78, 0]
click at [225, 400] on div "12" at bounding box center [229, 397] width 22 height 21
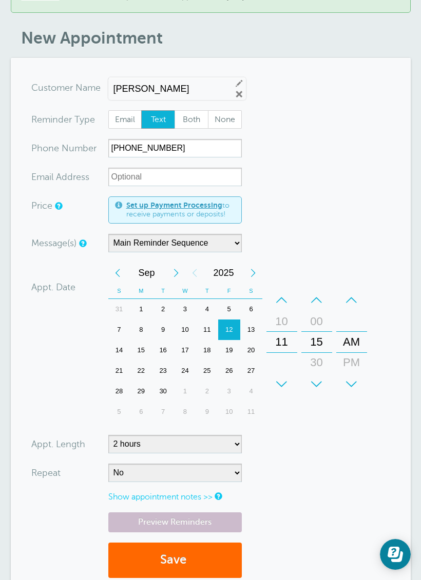
scroll to position [145, 0]
click at [182, 568] on button "Save" at bounding box center [174, 561] width 133 height 35
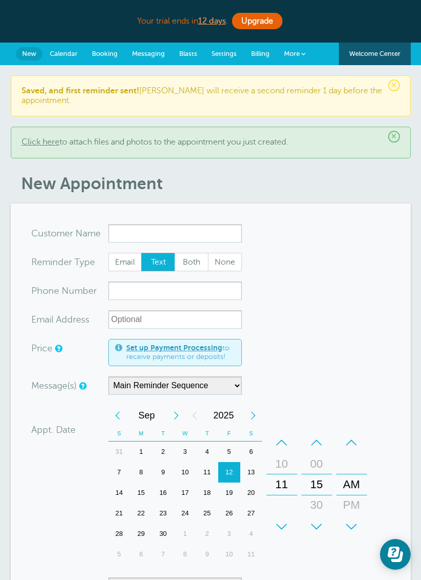
click at [216, 226] on input "x-no-autofill" at bounding box center [174, 233] width 133 height 18
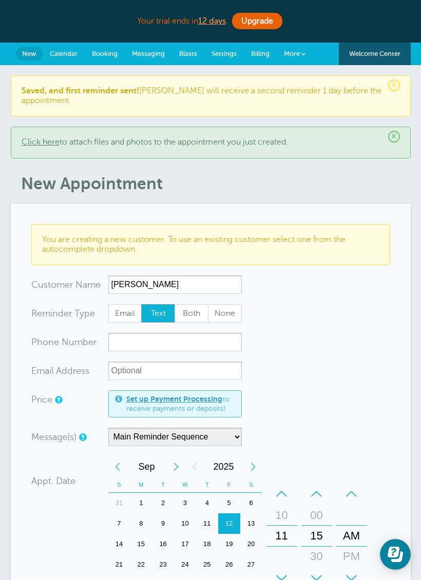
type input "Rachel Garris"
click at [199, 340] on input "xxx-no-autofill" at bounding box center [174, 342] width 133 height 18
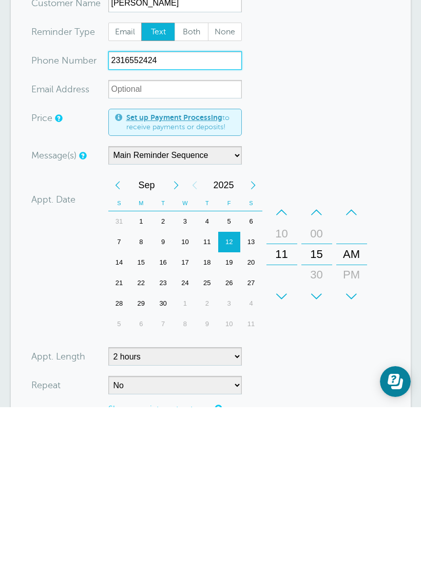
scroll to position [118, 0]
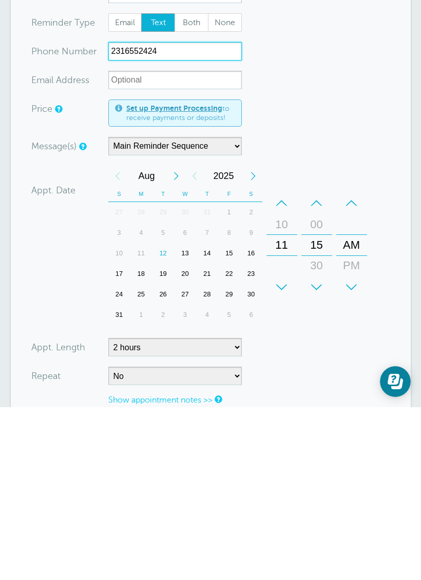
click at [249, 416] on div "16" at bounding box center [251, 426] width 22 height 21
click at [234, 416] on div "15" at bounding box center [229, 426] width 22 height 21
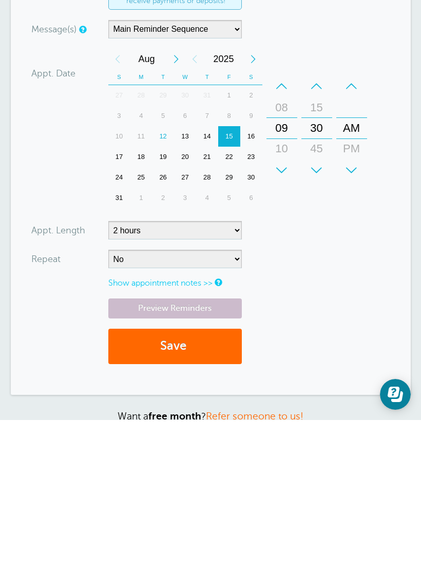
scroll to position [250, 0]
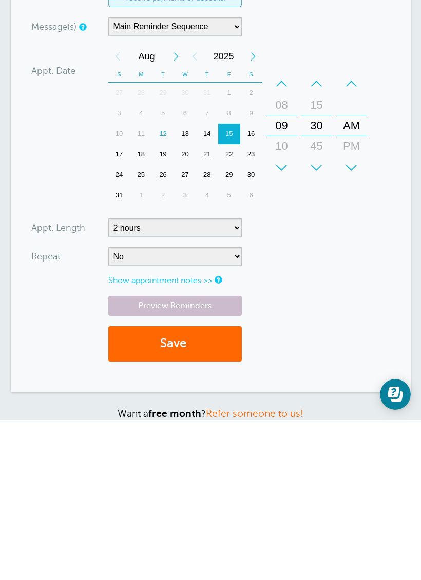
type input "2316552424"
click at [219, 487] on button "Save" at bounding box center [174, 504] width 133 height 35
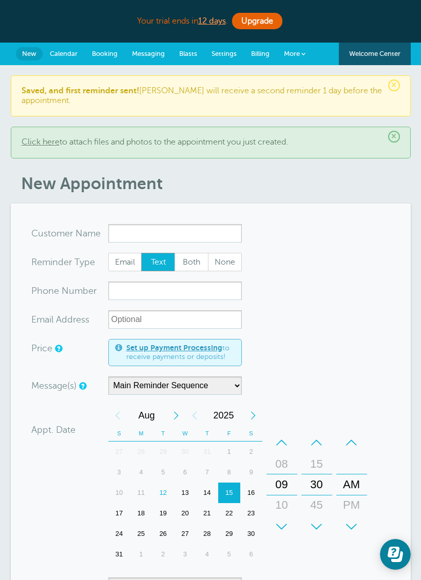
click at [160, 52] on span "Messaging" at bounding box center [148, 54] width 33 height 8
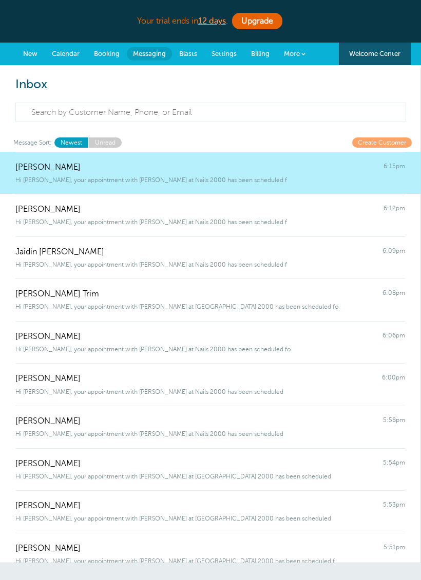
click at [112, 60] on link "Booking" at bounding box center [107, 54] width 40 height 23
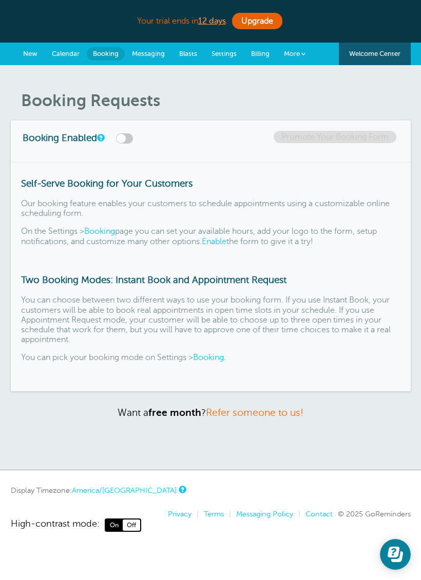
click at [146, 47] on link "Messaging" at bounding box center [148, 54] width 47 height 23
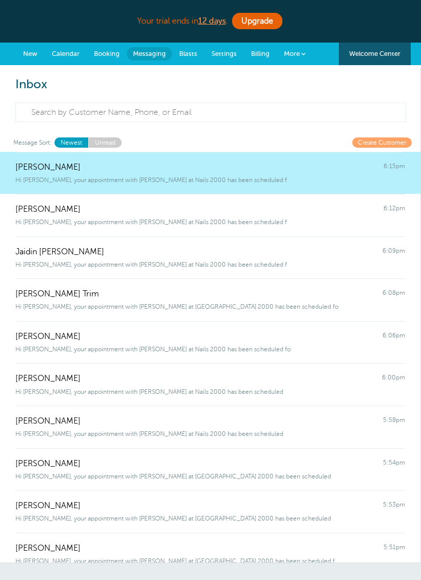
click at [72, 57] on span "Calendar" at bounding box center [66, 54] width 28 height 8
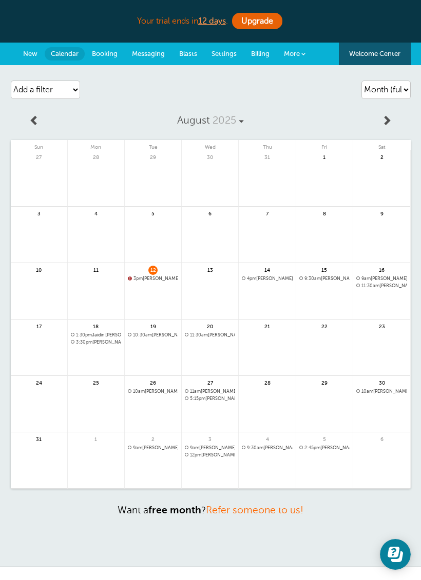
click at [159, 52] on span "Messaging" at bounding box center [148, 54] width 33 height 8
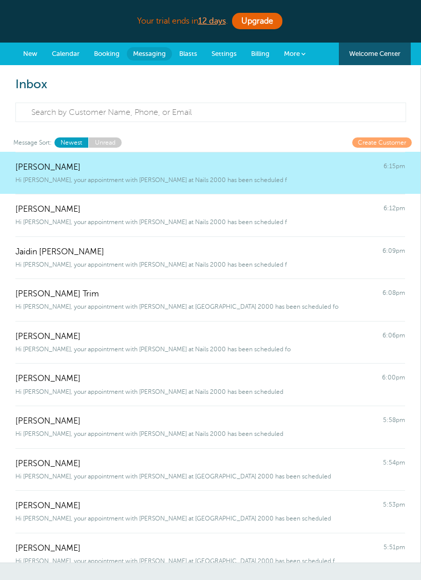
click at [225, 61] on link "Settings" at bounding box center [224, 54] width 40 height 23
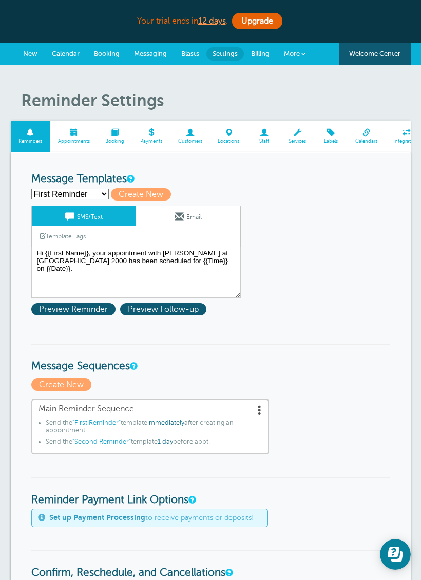
click at [183, 137] on span at bounding box center [190, 133] width 40 height 8
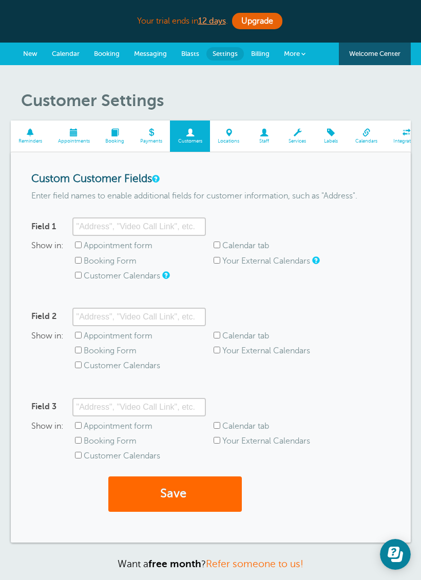
click at [309, 54] on link "More" at bounding box center [295, 54] width 36 height 23
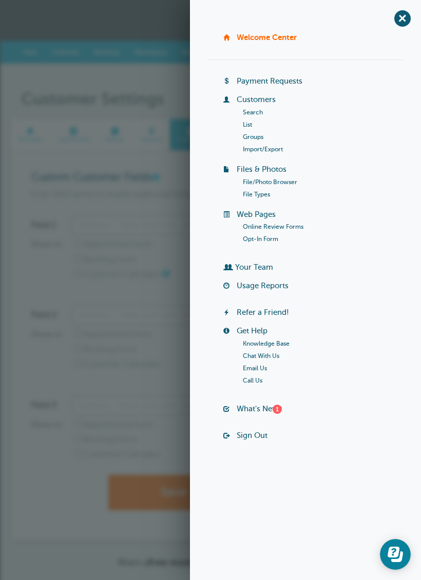
click at [265, 99] on link "Customers" at bounding box center [256, 99] width 39 height 8
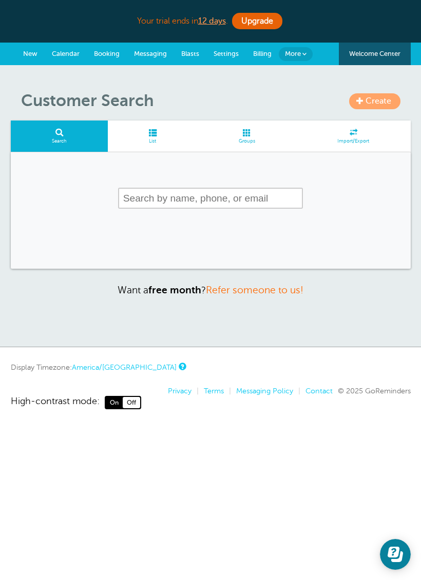
click at [156, 139] on span "List" at bounding box center [153, 142] width 80 height 6
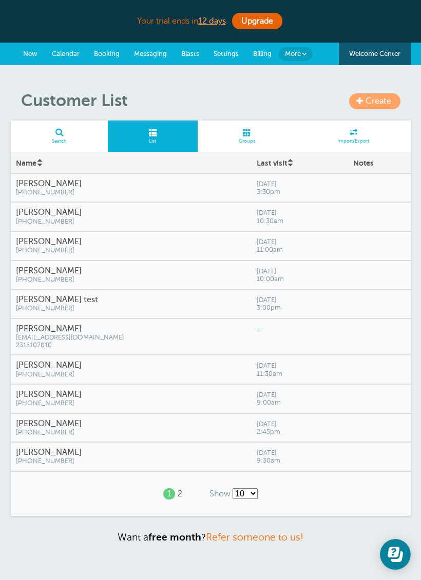
click at [260, 131] on span at bounding box center [247, 133] width 99 height 8
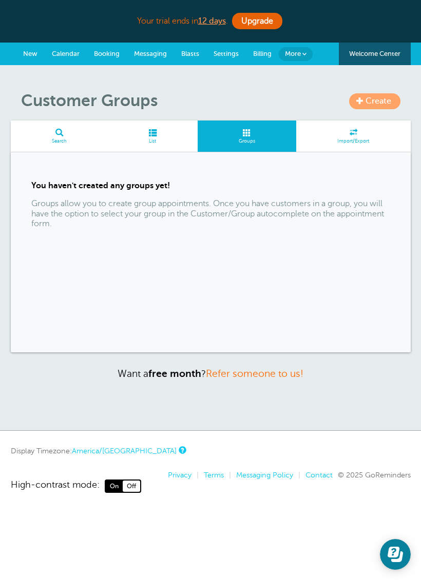
click at [190, 132] on span at bounding box center [153, 133] width 90 height 8
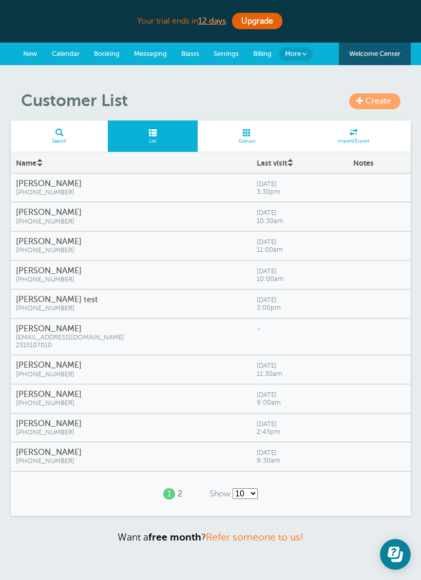
click at [356, 133] on span at bounding box center [353, 133] width 114 height 8
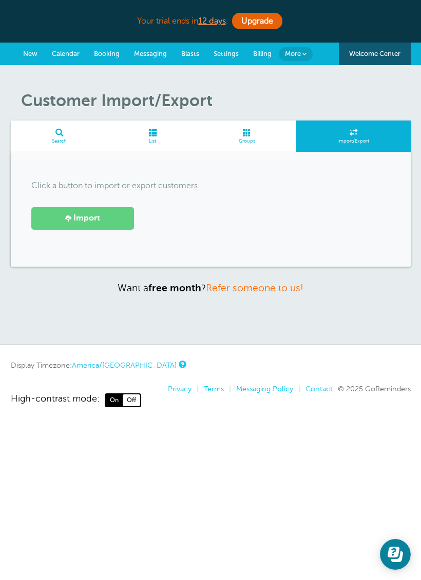
click at [172, 133] on span at bounding box center [153, 133] width 90 height 8
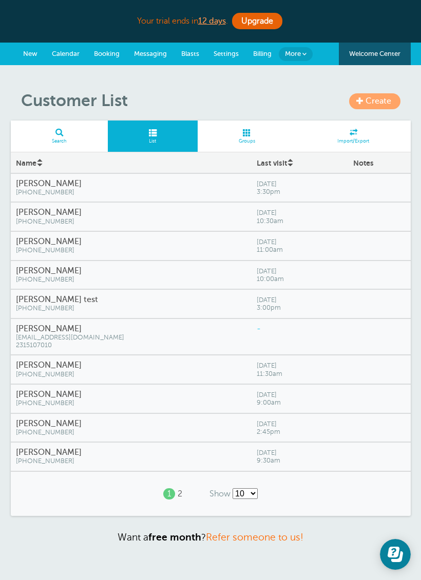
click at [287, 163] on span at bounding box center [290, 166] width 6 height 6
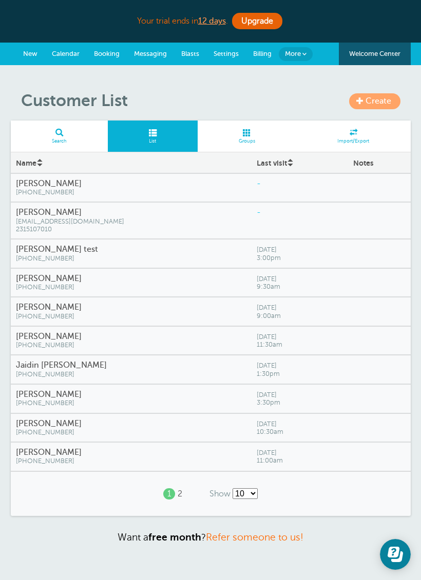
click at [71, 123] on link "Search" at bounding box center [60, 136] width 98 height 31
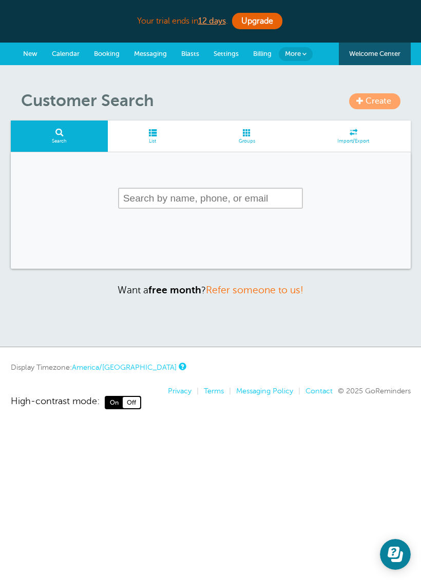
click at [32, 54] on span "New" at bounding box center [30, 54] width 14 height 8
